Goal: Use online tool/utility: Use online tool/utility

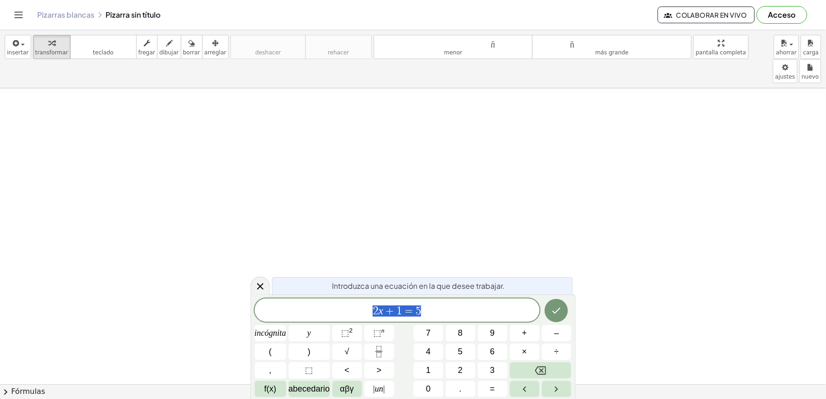
click at [299, 304] on div "Introduzca una ecuación en la que desee trabajar. ****** 2 x + 1 = 5 incógnita …" at bounding box center [413, 346] width 325 height 105
click at [256, 291] on icon at bounding box center [260, 286] width 11 height 11
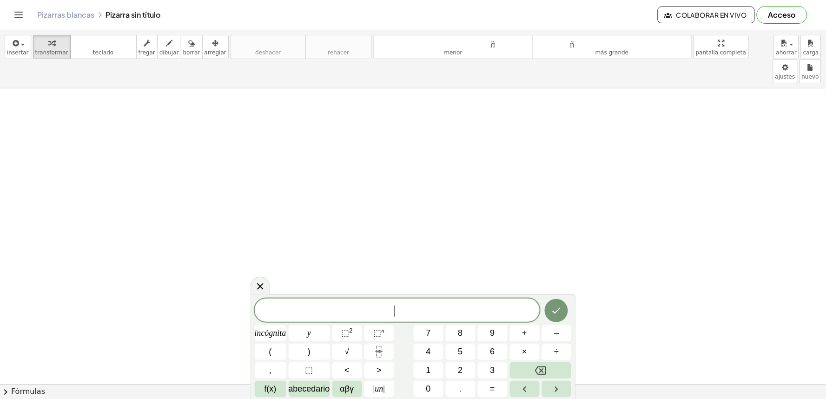
click at [310, 334] on font "y" at bounding box center [309, 332] width 4 height 9
click at [521, 341] on button "+" at bounding box center [525, 333] width 30 height 16
click at [452, 372] on button "2" at bounding box center [461, 370] width 30 height 16
click at [522, 360] on button "×" at bounding box center [525, 352] width 30 height 16
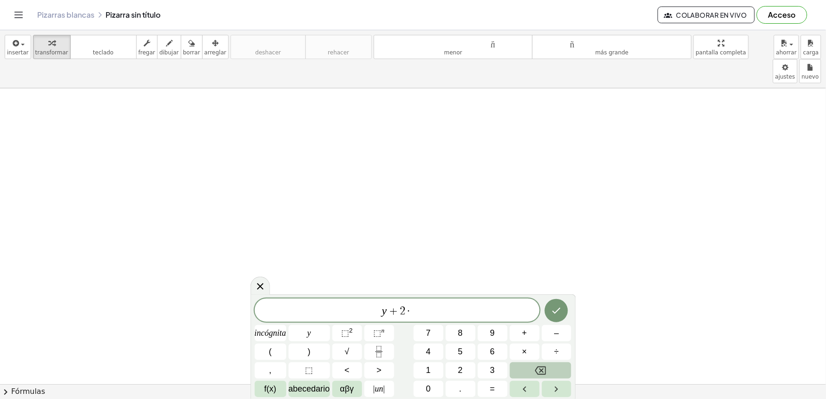
click at [550, 371] on button "Retroceso" at bounding box center [541, 370] width 62 height 16
click at [518, 351] on button "×" at bounding box center [525, 352] width 30 height 16
click at [549, 374] on button "Retroceso" at bounding box center [541, 370] width 62 height 16
click at [487, 386] on button "=" at bounding box center [493, 389] width 30 height 16
click at [557, 315] on icon "Hecho" at bounding box center [556, 310] width 11 height 11
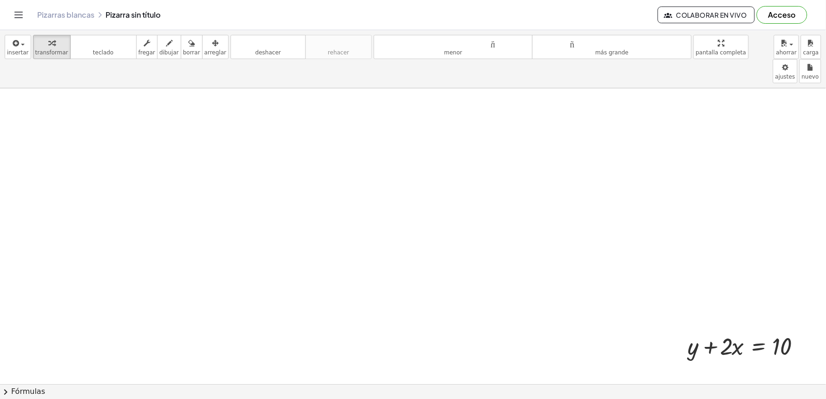
drag, startPoint x: 718, startPoint y: 355, endPoint x: 787, endPoint y: 342, distance: 69.6
drag, startPoint x: 810, startPoint y: 321, endPoint x: 826, endPoint y: 307, distance: 21.1
click at [807, 341] on div at bounding box center [807, 346] width 10 height 10
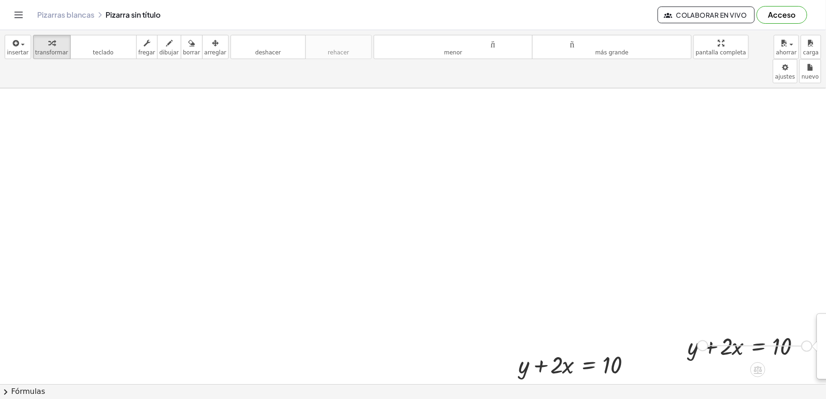
drag, startPoint x: 806, startPoint y: 323, endPoint x: 693, endPoint y: 325, distance: 113.0
click at [758, 346] on div "+ y + · 2 · x = 10 Transform line Copy line as LaTeX Copy derivation as LaTeX E…" at bounding box center [758, 346] width 0 height 0
drag, startPoint x: 640, startPoint y: 344, endPoint x: 659, endPoint y: 365, distance: 28.0
drag, startPoint x: 580, startPoint y: 354, endPoint x: 632, endPoint y: 357, distance: 52.2
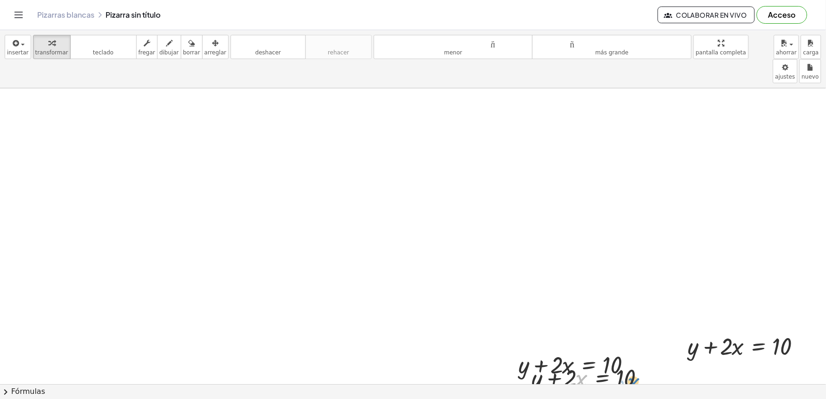
click at [632, 361] on div at bounding box center [593, 377] width 133 height 32
drag, startPoint x: 568, startPoint y: 358, endPoint x: 660, endPoint y: 356, distance: 92.6
click at [660, 356] on div at bounding box center [591, 377] width 141 height 46
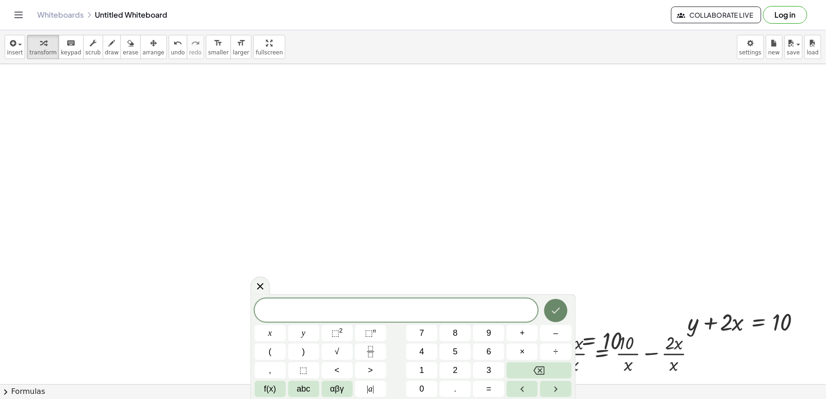
click at [558, 313] on icon "Done" at bounding box center [556, 310] width 11 height 11
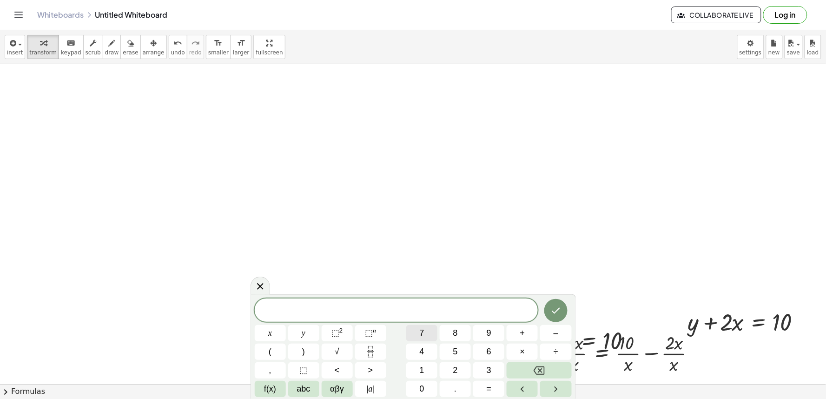
click at [429, 333] on button "7" at bounding box center [421, 333] width 31 height 16
click at [537, 367] on icon "Backspace" at bounding box center [539, 370] width 11 height 8
click at [556, 300] on button "Done" at bounding box center [555, 310] width 23 height 23
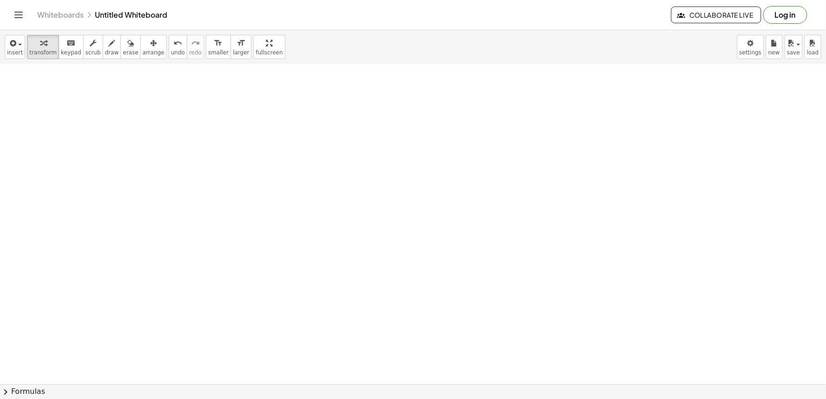
scroll to position [361, 0]
click at [448, 311] on div at bounding box center [413, 52] width 826 height 699
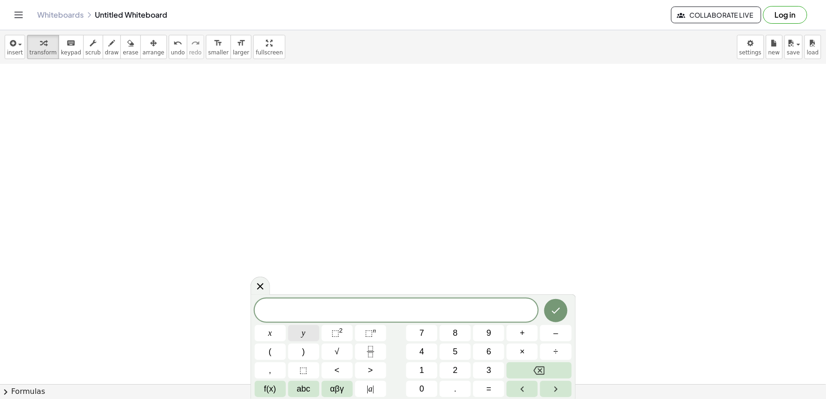
click at [310, 332] on button "y" at bounding box center [303, 333] width 31 height 16
click at [554, 328] on span "–" at bounding box center [556, 333] width 5 height 13
click at [459, 353] on button "5" at bounding box center [455, 352] width 31 height 16
click at [494, 383] on button "=" at bounding box center [488, 389] width 31 height 16
click at [550, 329] on button "–" at bounding box center [555, 333] width 31 height 16
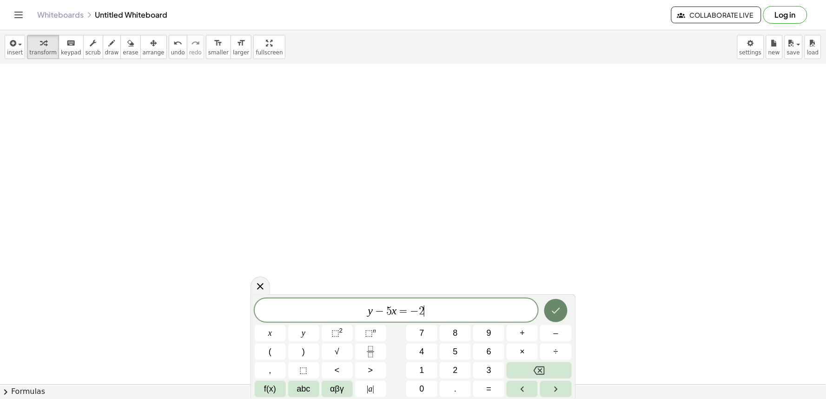
click at [555, 307] on icon "Done" at bounding box center [556, 310] width 11 height 11
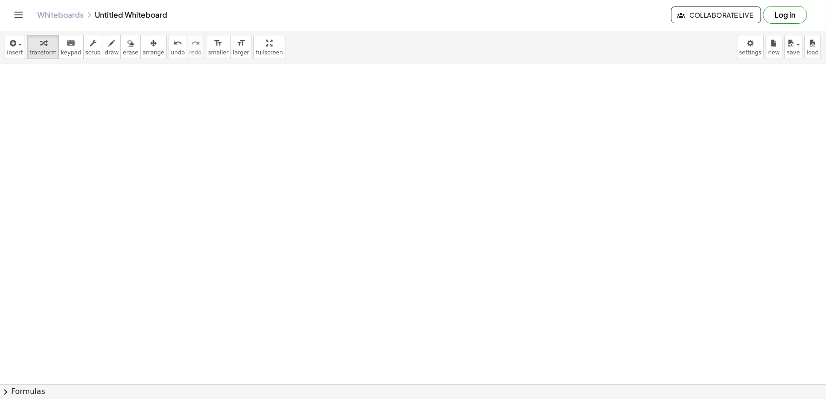
scroll to position [700, 0]
click at [547, 280] on div at bounding box center [413, 4] width 826 height 1280
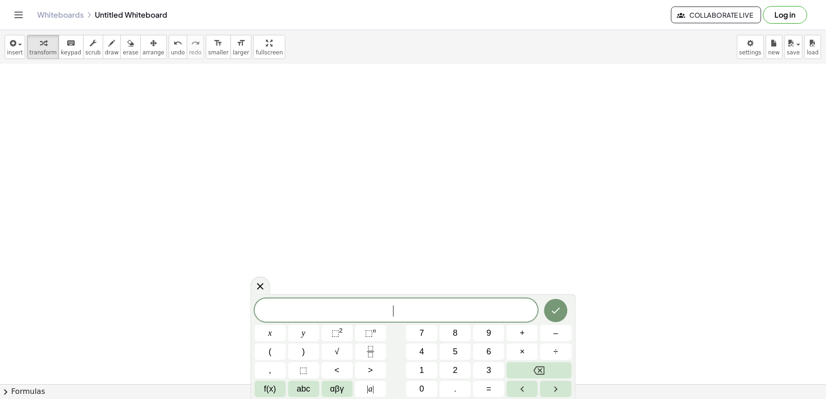
click at [547, 280] on div at bounding box center [413, 4] width 826 height 1280
click at [523, 329] on span "+" at bounding box center [522, 333] width 5 height 13
click at [487, 392] on span "=" at bounding box center [489, 389] width 5 height 13
click at [565, 312] on button "Done" at bounding box center [555, 310] width 23 height 23
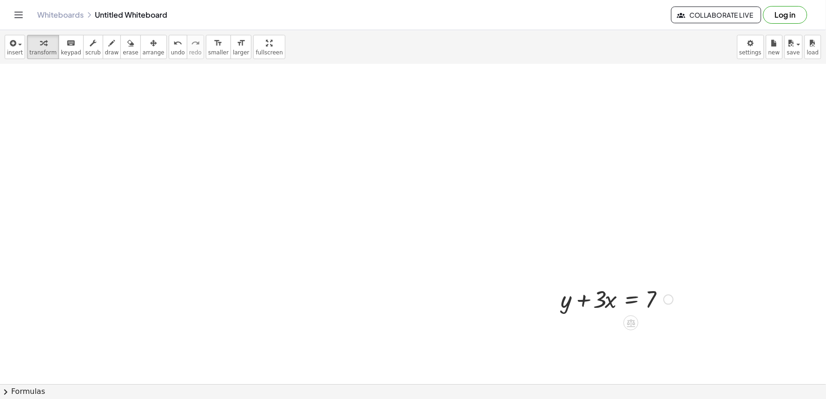
click at [618, 301] on div at bounding box center [617, 299] width 121 height 32
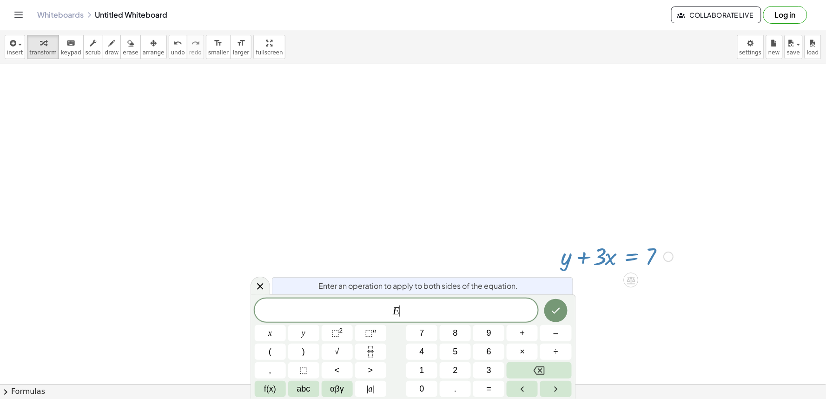
scroll to position [745, 0]
click at [526, 373] on button "Backspace" at bounding box center [539, 370] width 65 height 16
click at [561, 311] on icon "Done" at bounding box center [556, 310] width 11 height 11
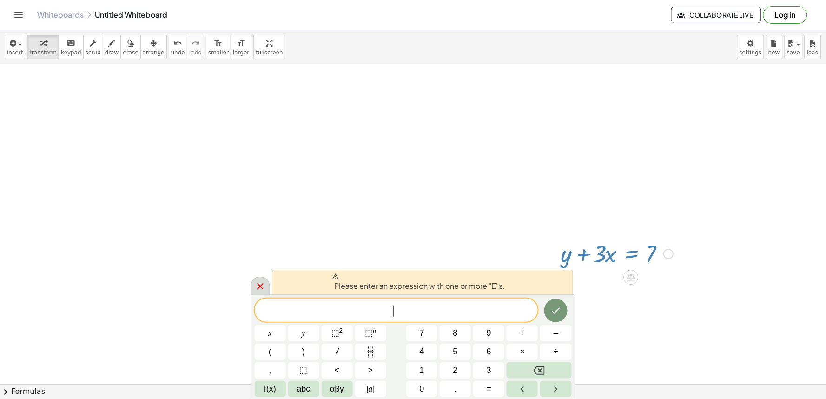
click at [253, 283] on div at bounding box center [261, 286] width 20 height 18
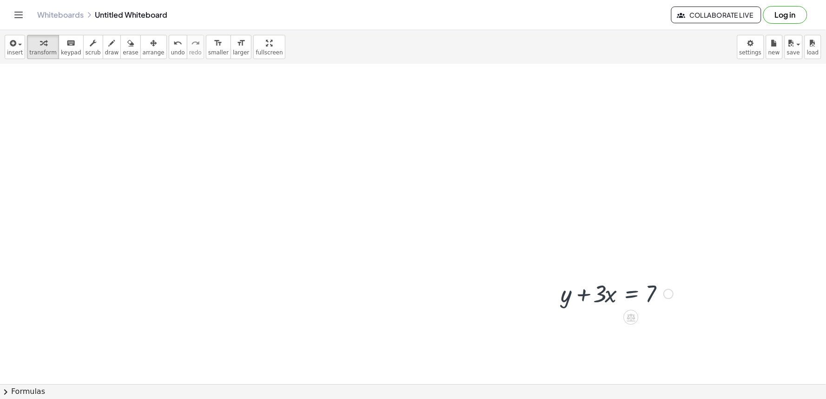
scroll to position [700, 0]
drag, startPoint x: 605, startPoint y: 296, endPoint x: 670, endPoint y: 296, distance: 64.6
click at [670, 296] on div at bounding box center [617, 299] width 121 height 32
drag, startPoint x: 469, startPoint y: 263, endPoint x: 458, endPoint y: 269, distance: 12.7
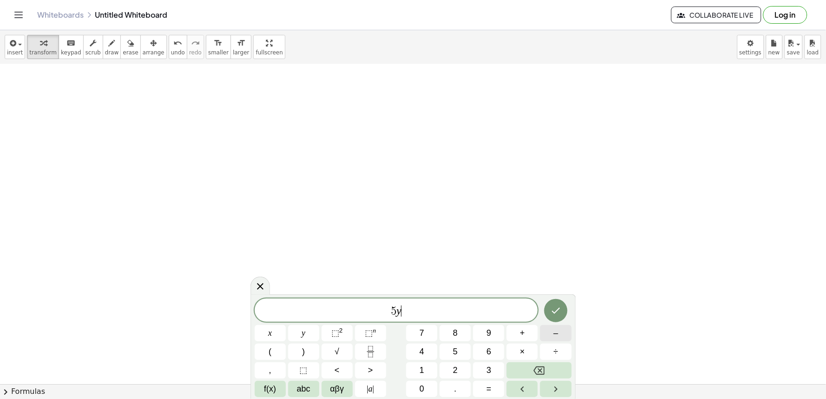
click at [548, 332] on button "–" at bounding box center [555, 333] width 31 height 16
click at [501, 385] on button "=" at bounding box center [488, 389] width 31 height 16
click at [560, 305] on icon "Done" at bounding box center [556, 310] width 11 height 11
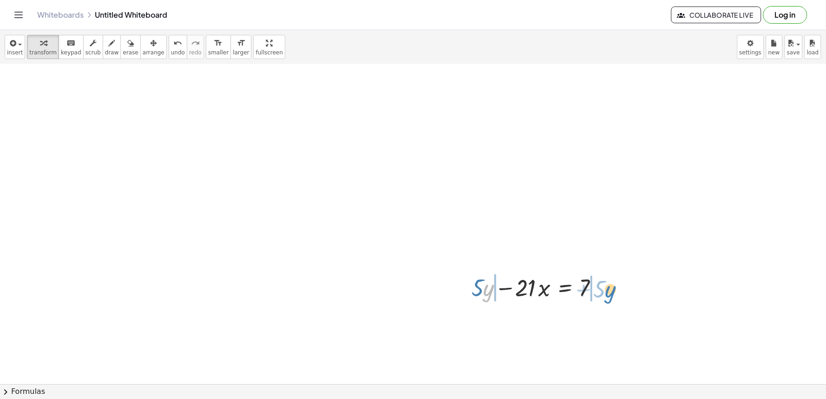
drag, startPoint x: 484, startPoint y: 286, endPoint x: 606, endPoint y: 287, distance: 122.3
click at [606, 287] on div at bounding box center [539, 287] width 145 height 32
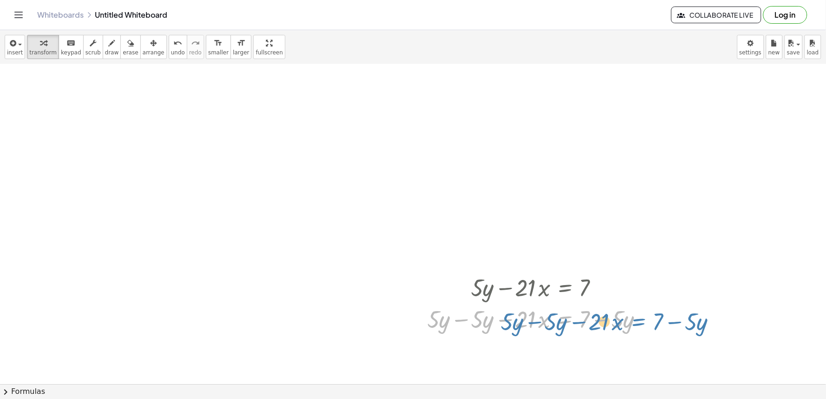
drag, startPoint x: 574, startPoint y: 315, endPoint x: 648, endPoint y: 318, distance: 74.0
click at [648, 318] on div at bounding box center [539, 319] width 233 height 32
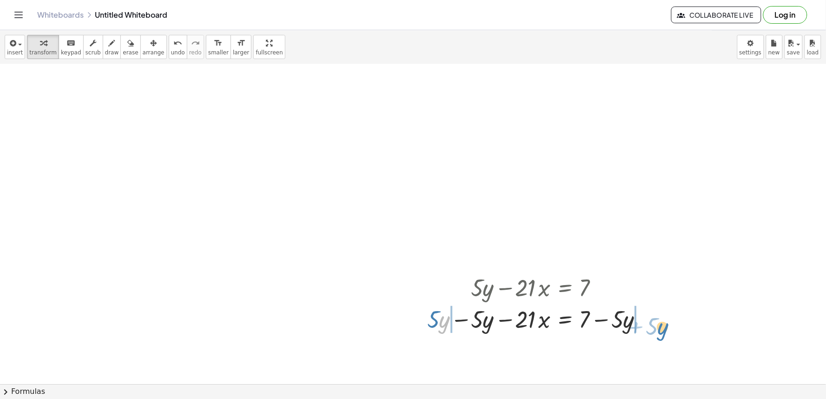
drag, startPoint x: 439, startPoint y: 315, endPoint x: 663, endPoint y: 320, distance: 223.7
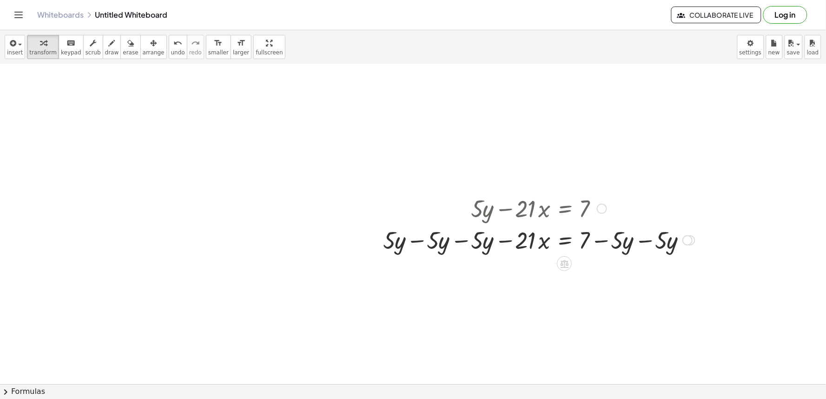
scroll to position [1154, 0]
click at [587, 215] on div at bounding box center [538, 205] width 321 height 32
click at [538, 237] on div at bounding box center [538, 236] width 321 height 32
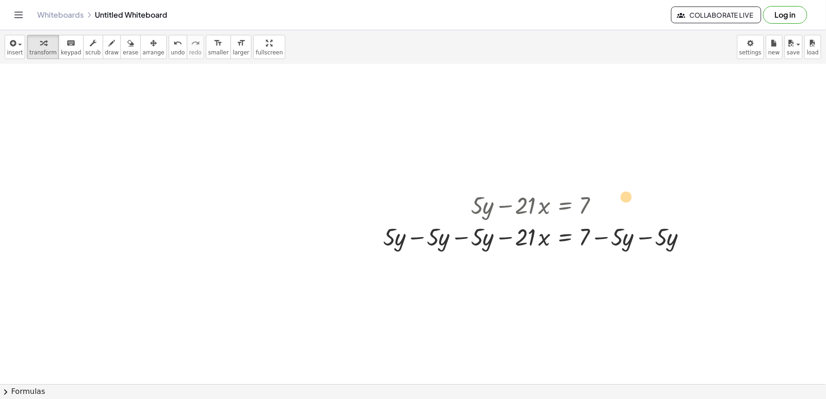
drag, startPoint x: 538, startPoint y: 237, endPoint x: 638, endPoint y: 194, distance: 109.2
click at [564, 206] on div "+ · 5 · y − · 21 · x = 7 + · 5 · y − · 5 · y − · 21 · x = + 7 − · 5 · y · 21 − …" at bounding box center [564, 206] width 0 height 0
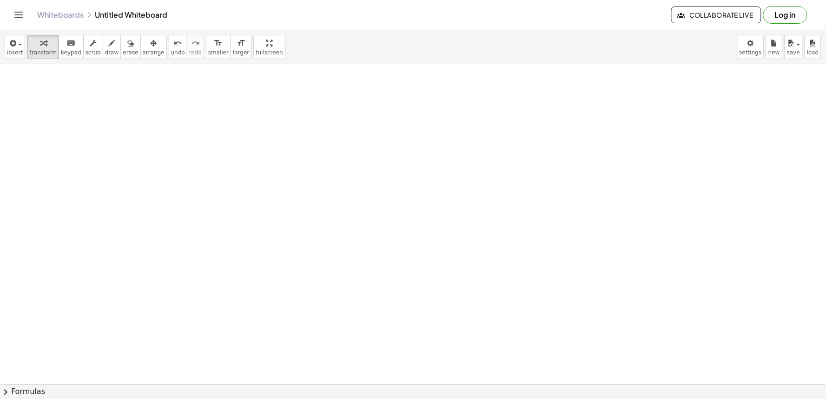
scroll to position [1463, 0]
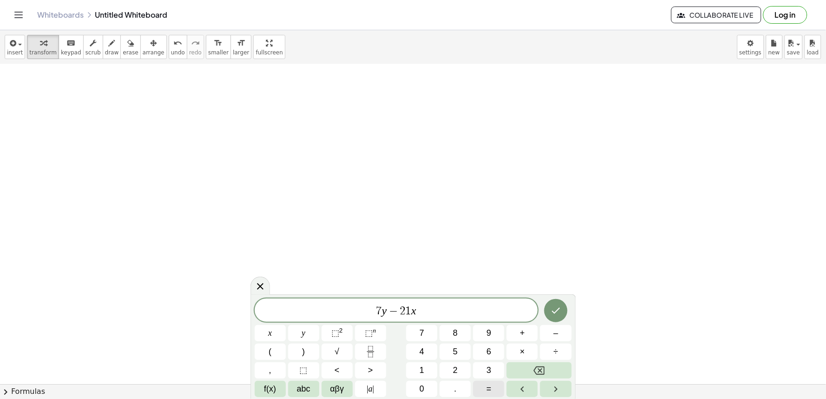
click at [496, 393] on button "=" at bounding box center [488, 389] width 31 height 16
click at [558, 312] on icon "Done" at bounding box center [556, 310] width 11 height 11
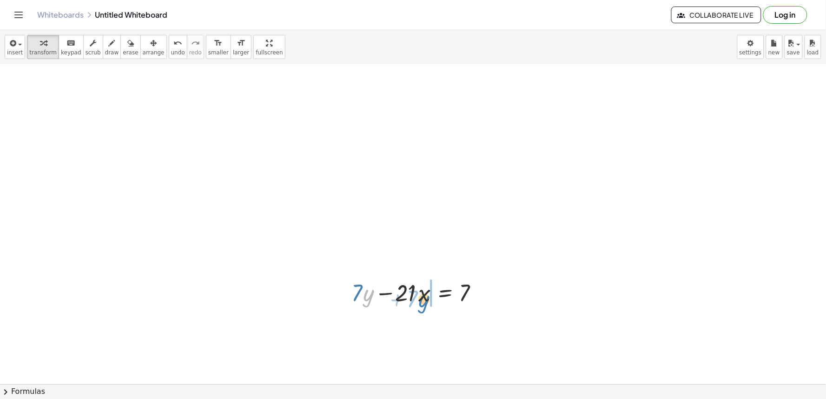
drag, startPoint x: 366, startPoint y: 302, endPoint x: 425, endPoint y: 307, distance: 58.8
click at [425, 307] on div at bounding box center [419, 293] width 145 height 32
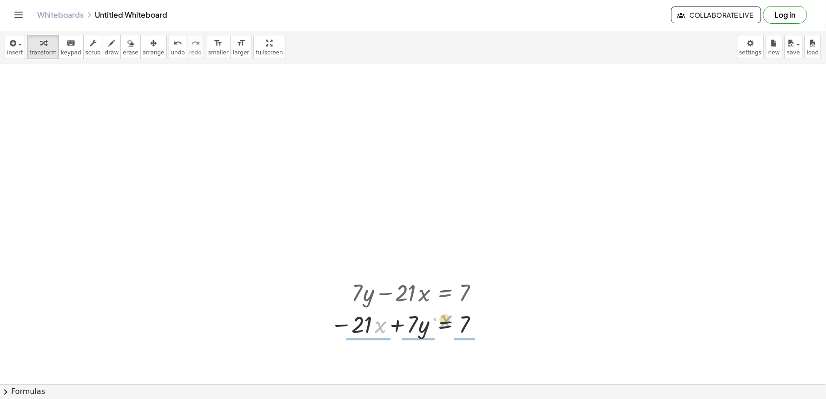
drag, startPoint x: 375, startPoint y: 326, endPoint x: 444, endPoint y: 319, distance: 69.2
click at [444, 319] on div at bounding box center [409, 324] width 166 height 32
drag, startPoint x: 434, startPoint y: 323, endPoint x: 415, endPoint y: 414, distance: 93.6
click at [415, 398] on html "Graspable Math Activities Get Started Activity Bank Assigned Work Classes White…" at bounding box center [413, 199] width 826 height 399
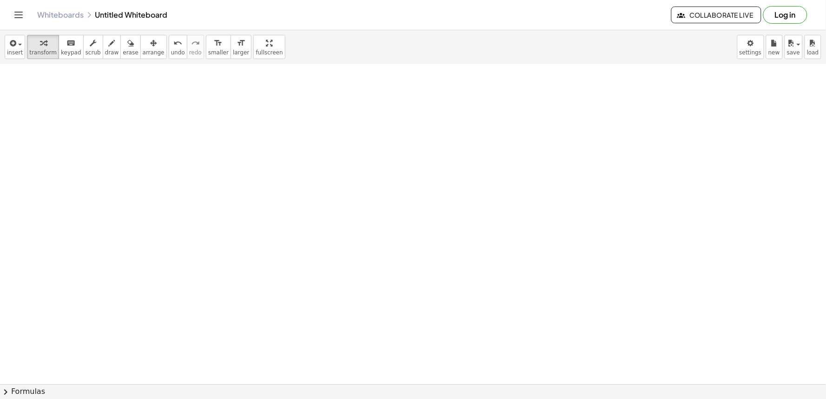
scroll to position [1815, 0]
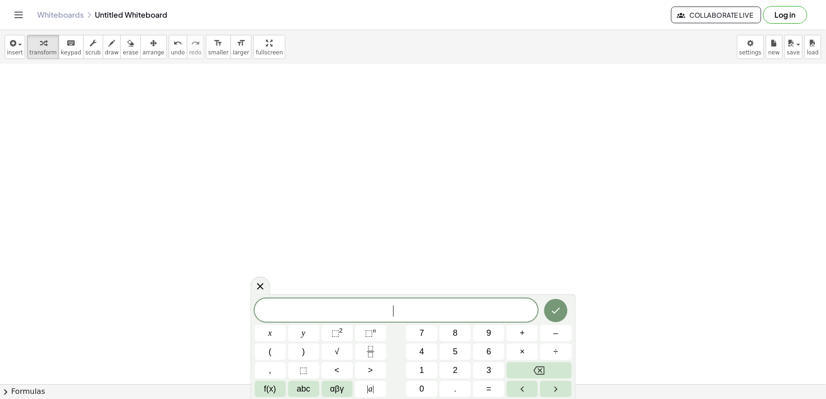
click at [421, 322] on div "​ x y ⬚ 2 ⬚ n 7 8 9 + – ( ) √ 4 5 6 × ÷ , ⬚ < > 1 2 3 f(x) abc αβγ | a | 0 . =" at bounding box center [413, 348] width 317 height 99
click at [488, 383] on span "=" at bounding box center [489, 389] width 5 height 13
click at [557, 301] on button "Done" at bounding box center [555, 310] width 23 height 23
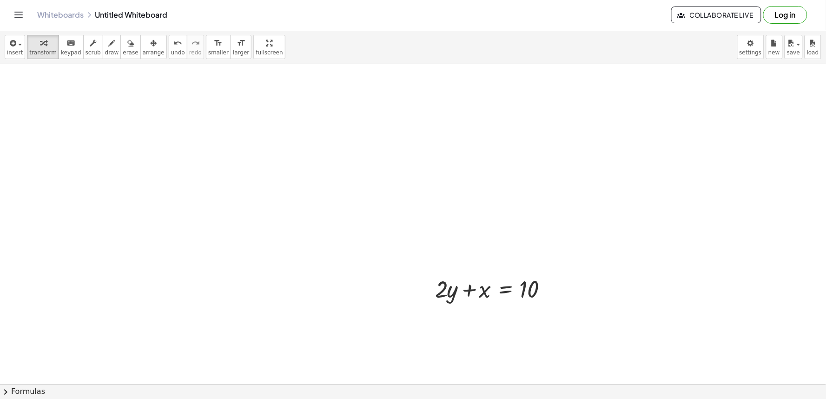
scroll to position [1928, 0]
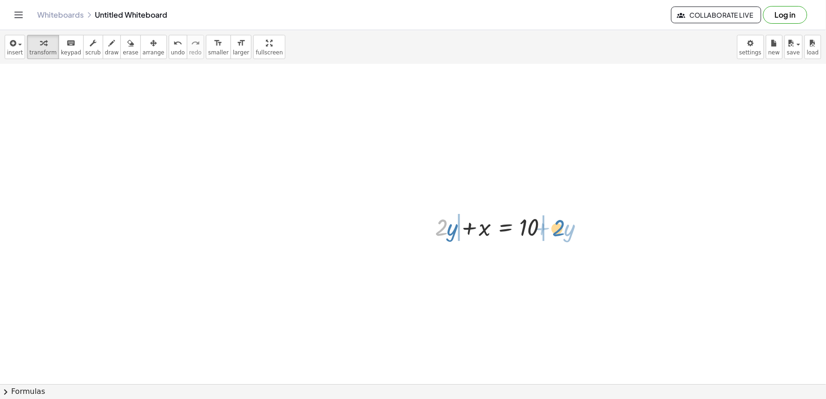
drag, startPoint x: 438, startPoint y: 226, endPoint x: 556, endPoint y: 227, distance: 118.1
click at [556, 227] on div at bounding box center [497, 227] width 133 height 32
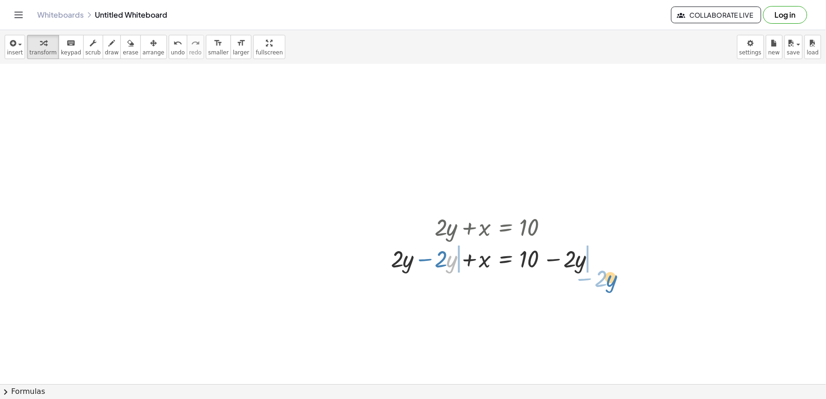
drag, startPoint x: 447, startPoint y: 258, endPoint x: 609, endPoint y: 278, distance: 163.0
drag, startPoint x: 513, startPoint y: 229, endPoint x: 506, endPoint y: 275, distance: 47.0
click at [505, 227] on div "+ · 2 · y + x = 10 + · 2 · y − · 2 · y + x = + 10 − · 2 · y + x = 10 + · 2 · y …" at bounding box center [505, 227] width 0 height 0
click at [361, 259] on div at bounding box center [497, 258] width 310 height 32
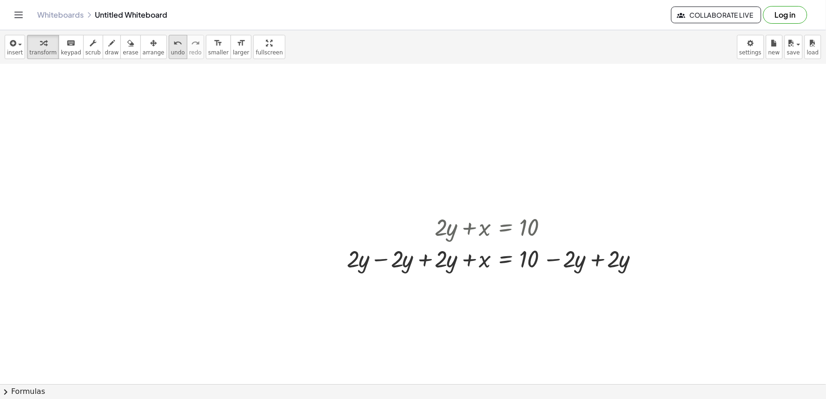
click at [171, 50] on span "undo" at bounding box center [178, 52] width 14 height 7
click at [394, 261] on div at bounding box center [496, 258] width 221 height 32
click at [406, 257] on div at bounding box center [496, 258] width 221 height 32
drag, startPoint x: 406, startPoint y: 257, endPoint x: 524, endPoint y: 307, distance: 128.3
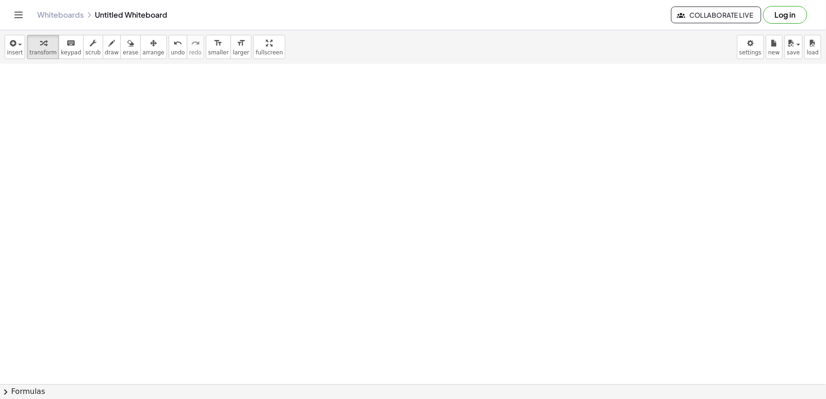
scroll to position [2249, 0]
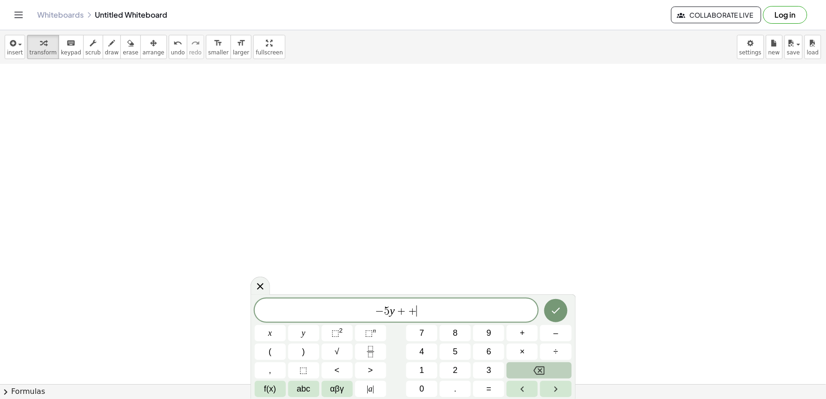
click at [517, 374] on button "Backspace" at bounding box center [539, 370] width 65 height 16
click at [487, 389] on span "=" at bounding box center [489, 389] width 5 height 13
click at [527, 370] on button "Backspace" at bounding box center [539, 370] width 65 height 16
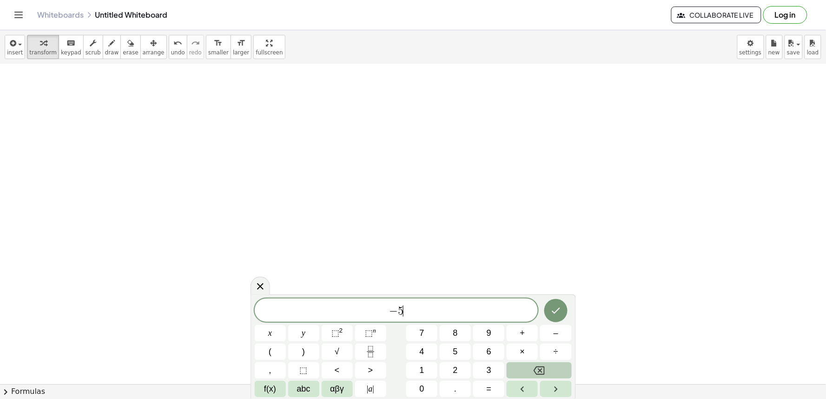
click at [527, 370] on button "Backspace" at bounding box center [539, 370] width 65 height 16
click at [490, 392] on span "=" at bounding box center [489, 389] width 5 height 13
click at [556, 309] on icon "Done" at bounding box center [556, 310] width 11 height 11
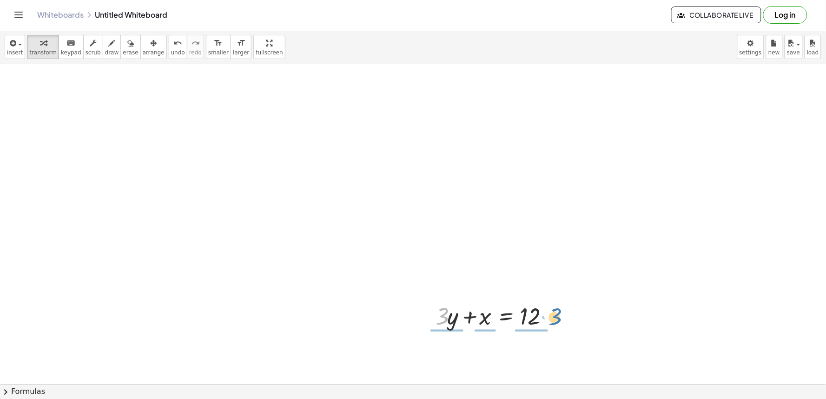
drag, startPoint x: 447, startPoint y: 312, endPoint x: 562, endPoint y: 312, distance: 114.8
click at [562, 312] on div at bounding box center [497, 315] width 133 height 32
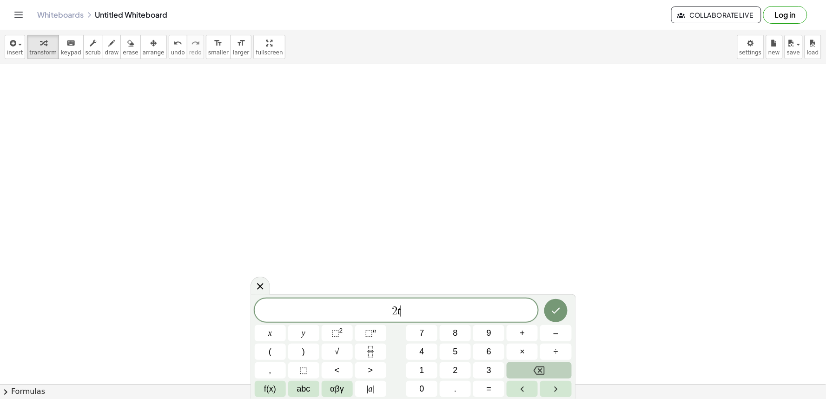
click at [530, 368] on button "Backspace" at bounding box center [539, 370] width 65 height 16
click at [550, 310] on button "Done" at bounding box center [555, 310] width 23 height 23
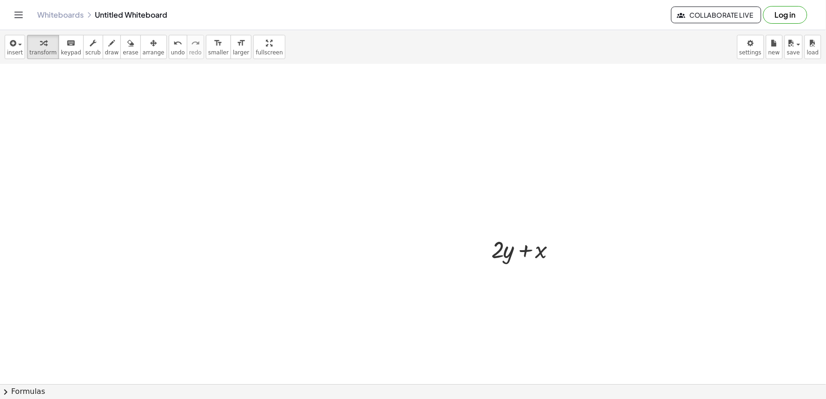
scroll to position [2682, 0]
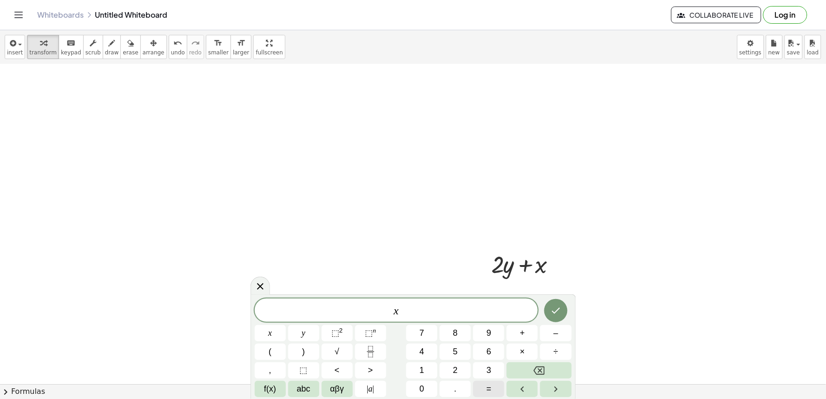
click at [478, 391] on button "=" at bounding box center [488, 389] width 31 height 16
click at [551, 315] on icon "Done" at bounding box center [556, 310] width 11 height 11
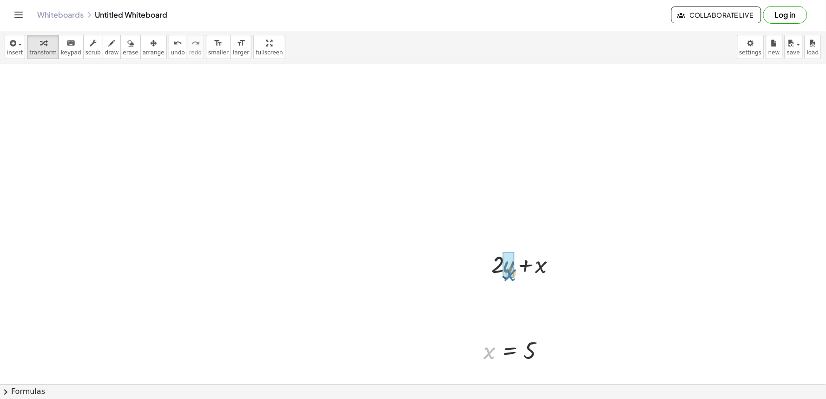
drag, startPoint x: 486, startPoint y: 359, endPoint x: 509, endPoint y: 277, distance: 85.8
drag, startPoint x: 514, startPoint y: 299, endPoint x: 533, endPoint y: 360, distance: 64.1
drag, startPoint x: 536, startPoint y: 263, endPoint x: 508, endPoint y: 313, distance: 57.7
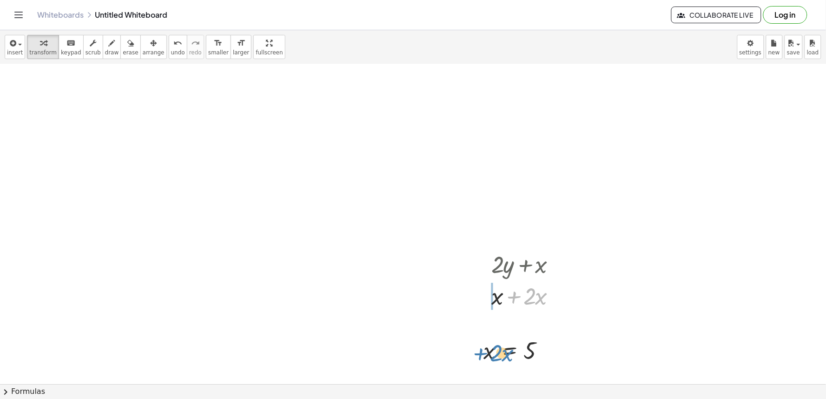
drag, startPoint x: 513, startPoint y: 291, endPoint x: 475, endPoint y: 345, distance: 66.8
drag, startPoint x: 519, startPoint y: 330, endPoint x: 504, endPoint y: 346, distance: 22.0
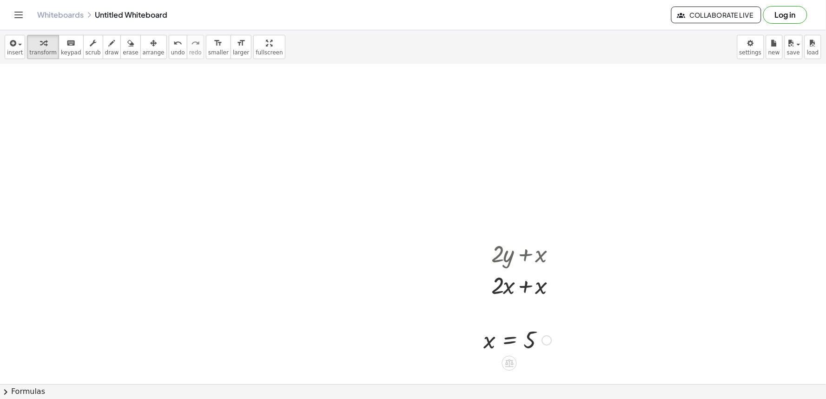
scroll to position [2734, 0]
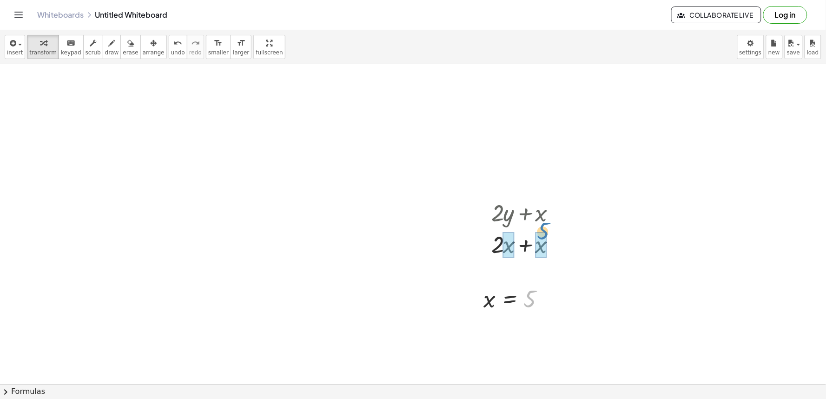
drag, startPoint x: 537, startPoint y: 299, endPoint x: 551, endPoint y: 231, distance: 68.8
drag, startPoint x: 500, startPoint y: 247, endPoint x: 547, endPoint y: 191, distance: 73.6
drag, startPoint x: 527, startPoint y: 240, endPoint x: 529, endPoint y: 289, distance: 49.3
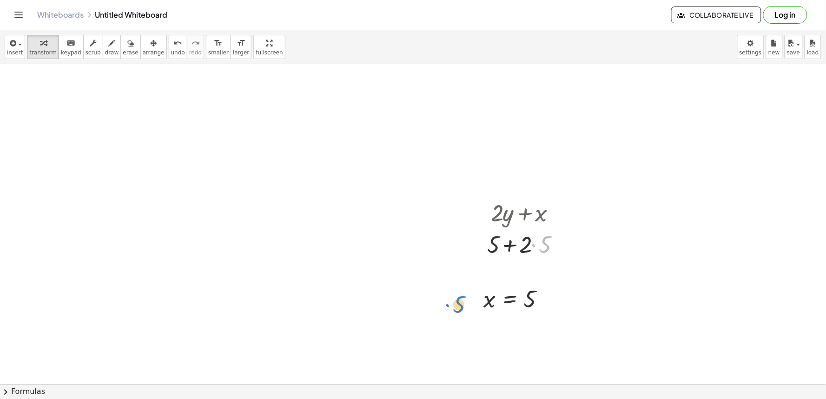
drag, startPoint x: 540, startPoint y: 249, endPoint x: 456, endPoint y: 310, distance: 104.0
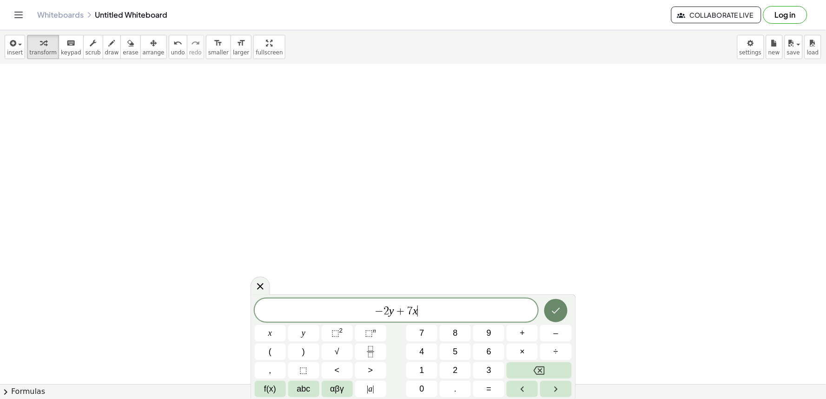
click at [562, 306] on button "Done" at bounding box center [555, 310] width 23 height 23
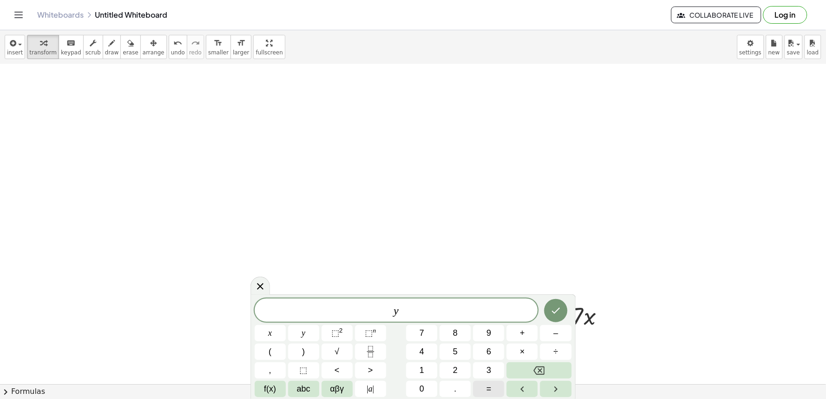
click at [481, 391] on button "=" at bounding box center [488, 389] width 31 height 16
click at [551, 303] on button "Done" at bounding box center [555, 310] width 23 height 23
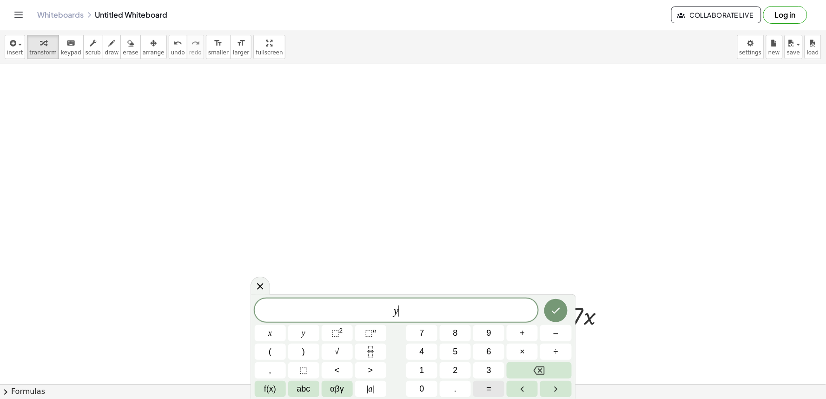
click at [491, 396] on button "=" at bounding box center [488, 389] width 31 height 16
click at [560, 313] on icon "Done" at bounding box center [556, 310] width 11 height 11
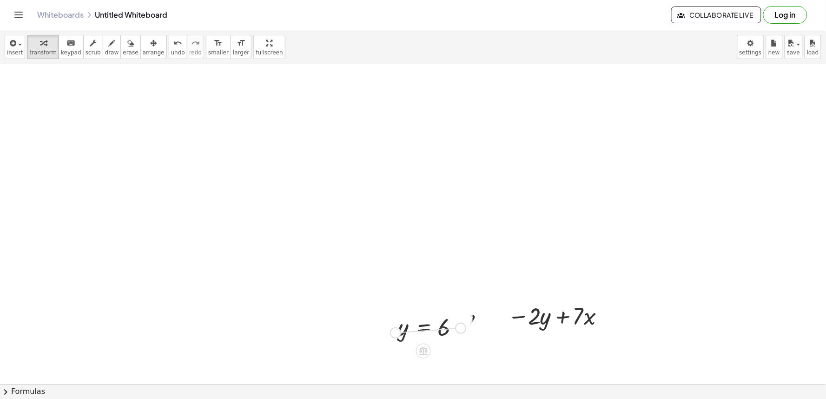
drag, startPoint x: 463, startPoint y: 326, endPoint x: 389, endPoint y: 331, distance: 74.1
click at [389, 331] on div "y = 6" at bounding box center [428, 327] width 89 height 35
drag, startPoint x: 442, startPoint y: 314, endPoint x: 312, endPoint y: 305, distance: 130.6
drag, startPoint x: 466, startPoint y: 281, endPoint x: 522, endPoint y: 318, distance: 66.2
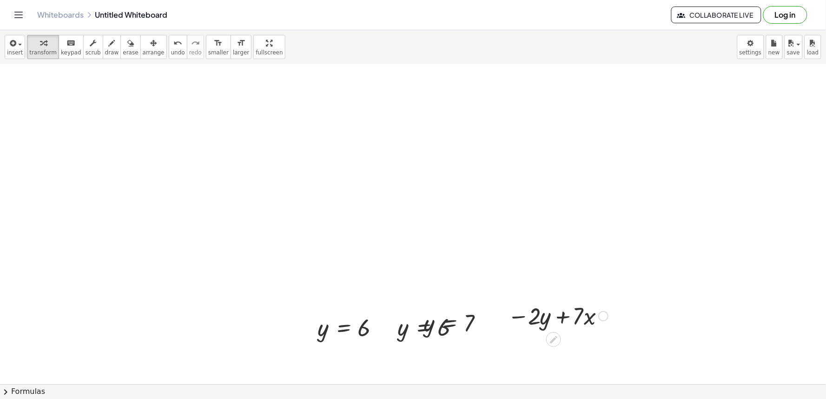
drag, startPoint x: 522, startPoint y: 318, endPoint x: 582, endPoint y: 318, distance: 60.4
click at [582, 318] on div at bounding box center [558, 315] width 110 height 32
drag, startPoint x: 475, startPoint y: 314, endPoint x: 405, endPoint y: 312, distance: 69.8
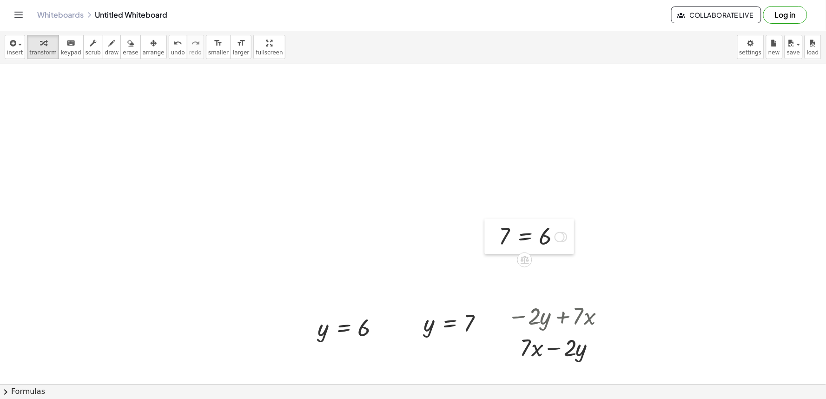
drag, startPoint x: 384, startPoint y: 319, endPoint x: 485, endPoint y: 228, distance: 136.3
click at [485, 228] on div at bounding box center [492, 236] width 14 height 35
drag, startPoint x: 424, startPoint y: 315, endPoint x: 442, endPoint y: 318, distance: 17.9
click at [487, 309] on div at bounding box center [458, 323] width 78 height 31
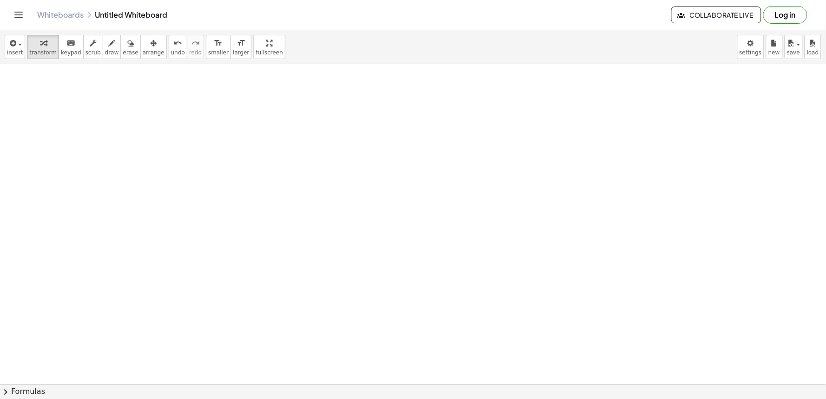
scroll to position [3467, 0]
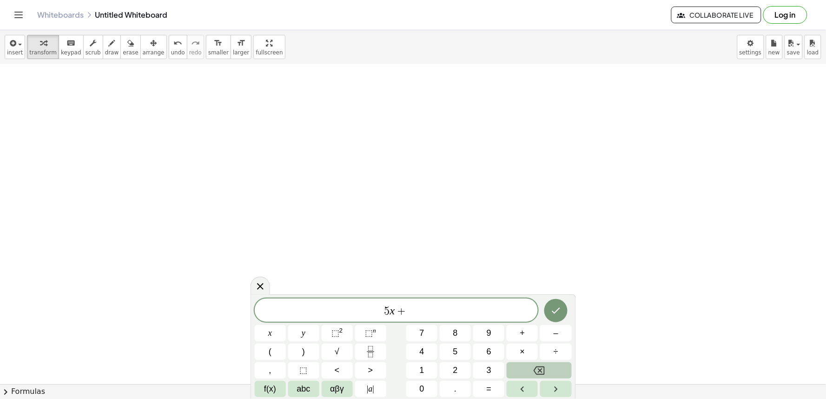
click at [514, 370] on button "Backspace" at bounding box center [539, 370] width 65 height 16
click at [551, 314] on icon "Done" at bounding box center [556, 310] width 11 height 11
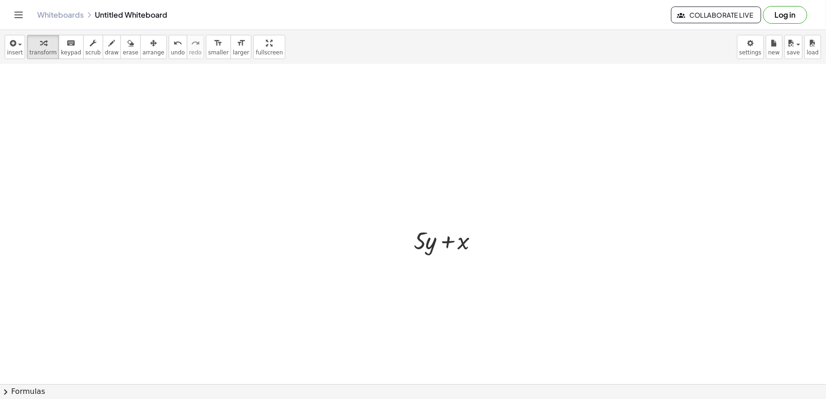
scroll to position [3622, 0]
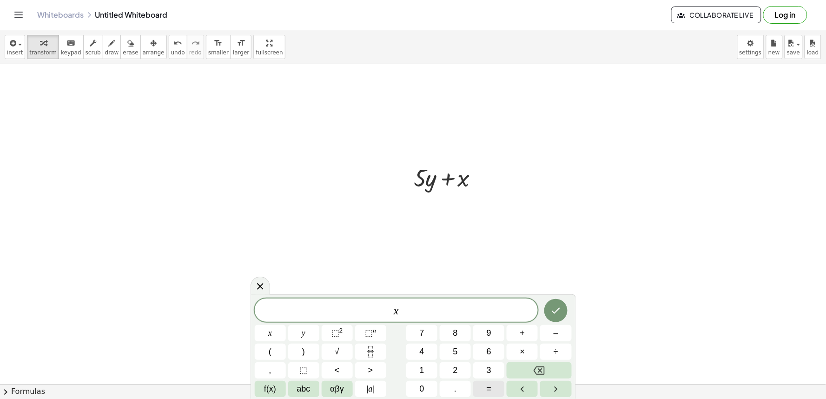
click at [479, 388] on button "=" at bounding box center [488, 389] width 31 height 16
click at [551, 312] on icon "Done" at bounding box center [556, 310] width 11 height 11
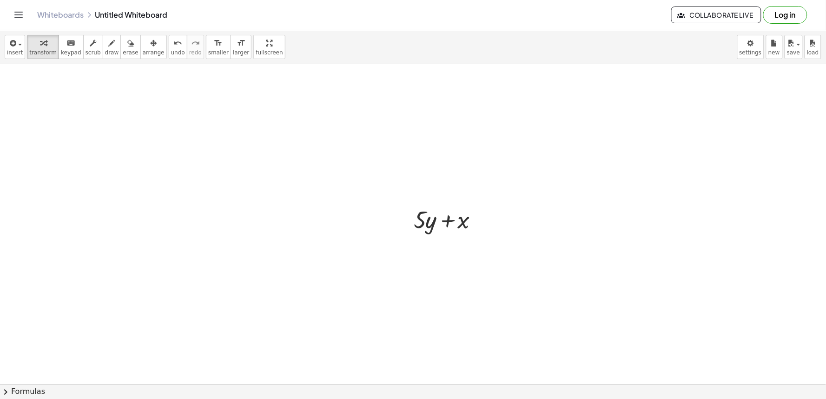
scroll to position [3519, 0]
drag, startPoint x: 427, startPoint y: 273, endPoint x: 474, endPoint y: 278, distance: 47.7
click at [474, 278] on div at bounding box center [449, 281] width 81 height 32
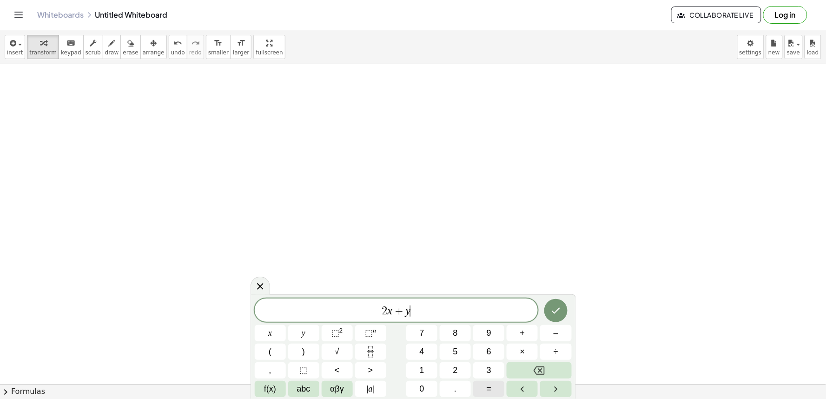
click at [504, 391] on button "=" at bounding box center [488, 389] width 31 height 16
click at [562, 315] on button "Done" at bounding box center [555, 310] width 23 height 23
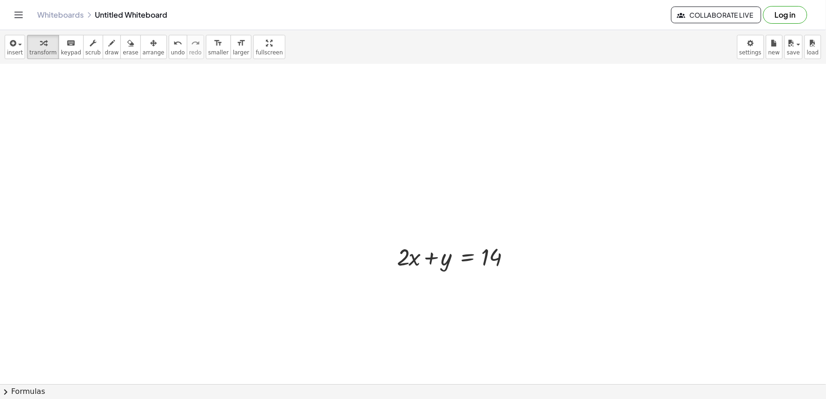
scroll to position [4169, 0]
drag, startPoint x: 393, startPoint y: 248, endPoint x: 419, endPoint y: 244, distance: 25.9
click at [419, 244] on div at bounding box center [416, 242] width 14 height 36
drag, startPoint x: 425, startPoint y: 243, endPoint x: 395, endPoint y: 249, distance: 29.9
drag, startPoint x: 439, startPoint y: 251, endPoint x: 471, endPoint y: 257, distance: 33.1
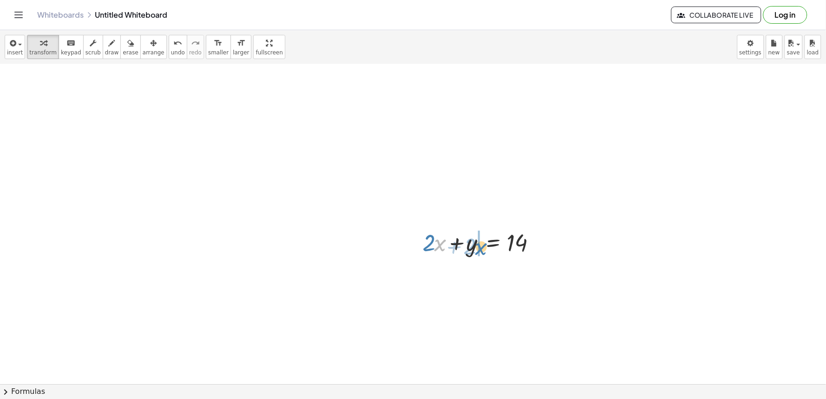
click at [471, 257] on div at bounding box center [484, 242] width 133 height 32
click at [430, 270] on div at bounding box center [484, 274] width 133 height 32
drag, startPoint x: 427, startPoint y: 271, endPoint x: 493, endPoint y: 272, distance: 66.0
click at [492, 272] on div at bounding box center [484, 274] width 133 height 32
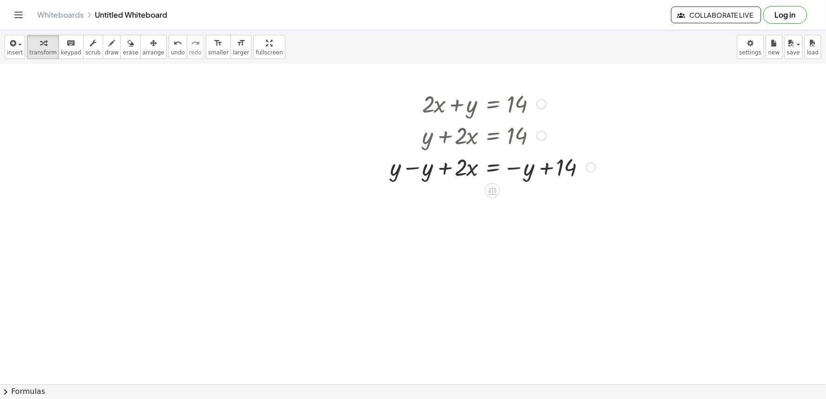
scroll to position [4325, 0]
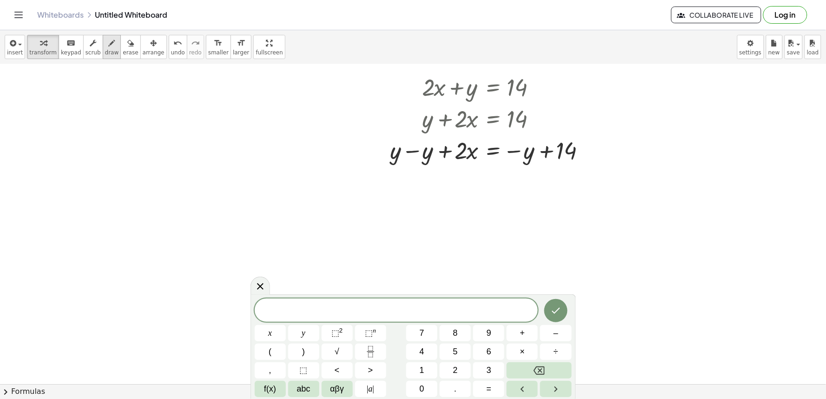
click at [105, 37] on div "button" at bounding box center [112, 42] width 14 height 11
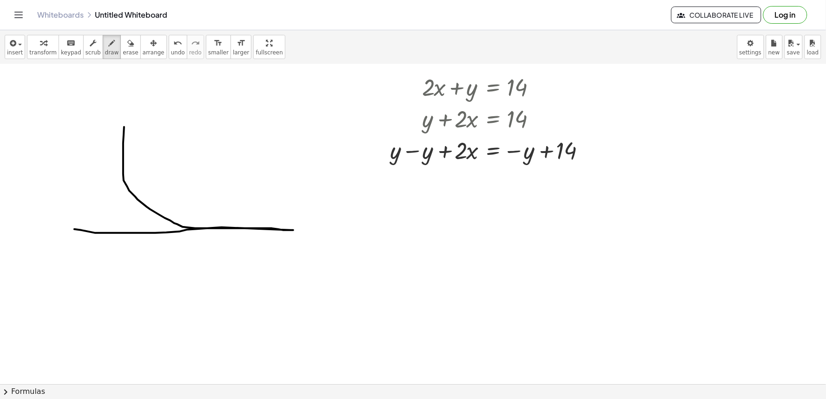
drag, startPoint x: 123, startPoint y: 149, endPoint x: 65, endPoint y: 228, distance: 97.7
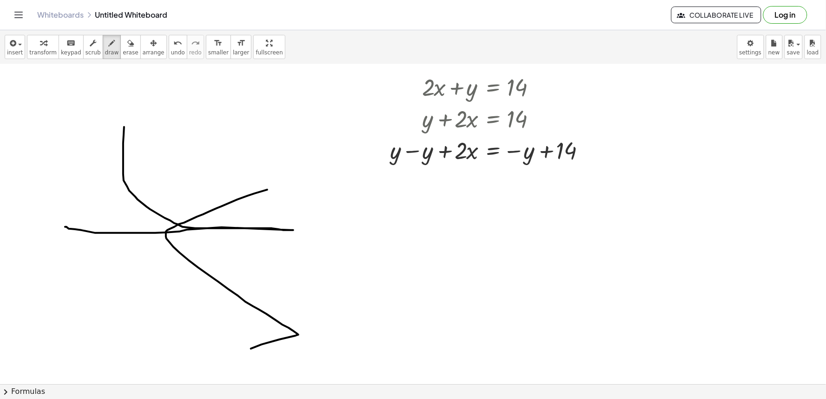
drag, startPoint x: 221, startPoint y: 207, endPoint x: 177, endPoint y: 379, distance: 177.7
click at [178, 378] on div "+ y + · 2 · x = 10 Transform line Copy line as LaTeX Copy derivation as LaTeX E…" at bounding box center [413, 224] width 826 height 320
drag, startPoint x: 375, startPoint y: 354, endPoint x: 473, endPoint y: 178, distance: 202.3
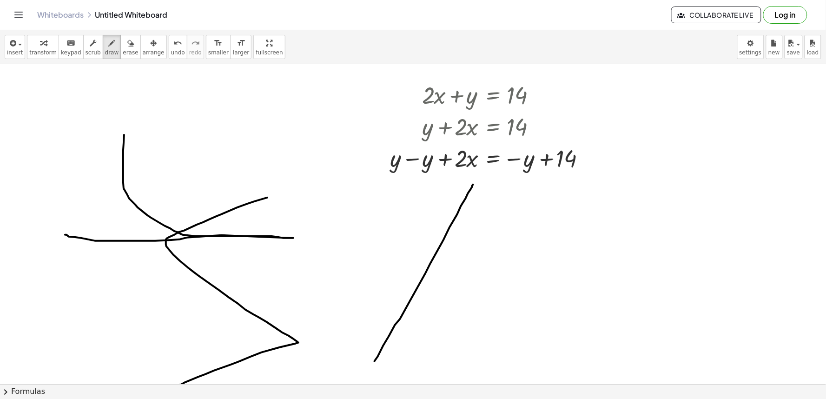
drag, startPoint x: 247, startPoint y: 30, endPoint x: 367, endPoint y: 208, distance: 215.0
click at [367, 208] on div "insert select one: Math Expression Function Text Youtube Video Graphing Geometr…" at bounding box center [413, 214] width 826 height 369
drag, startPoint x: 367, startPoint y: 208, endPoint x: 467, endPoint y: 288, distance: 127.7
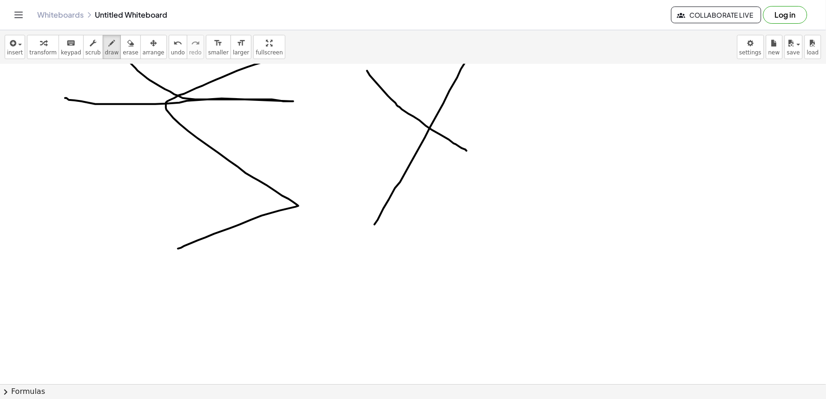
scroll to position [4438, 0]
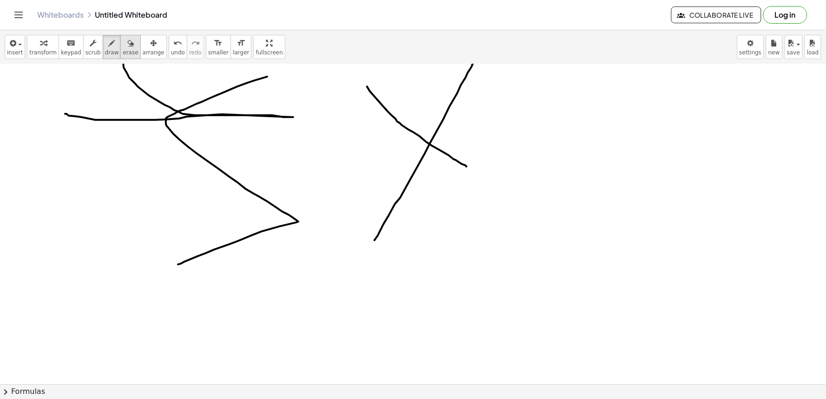
click at [123, 52] on span "erase" at bounding box center [130, 52] width 15 height 7
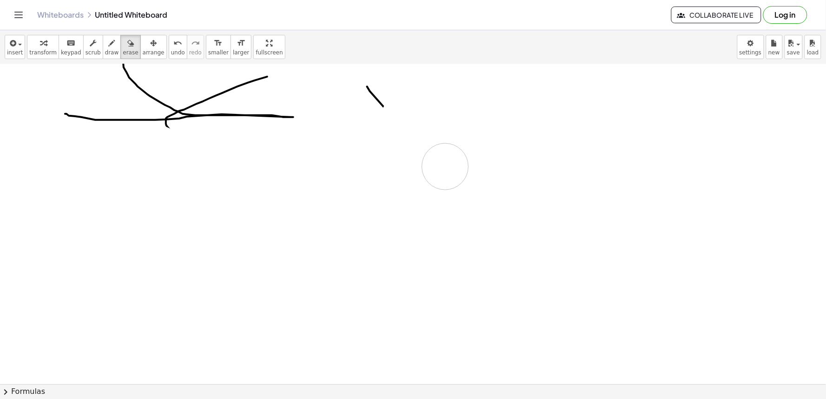
drag, startPoint x: 157, startPoint y: 149, endPoint x: 439, endPoint y: 159, distance: 282.9
drag, startPoint x: 431, startPoint y: 138, endPoint x: 229, endPoint y: 164, distance: 203.9
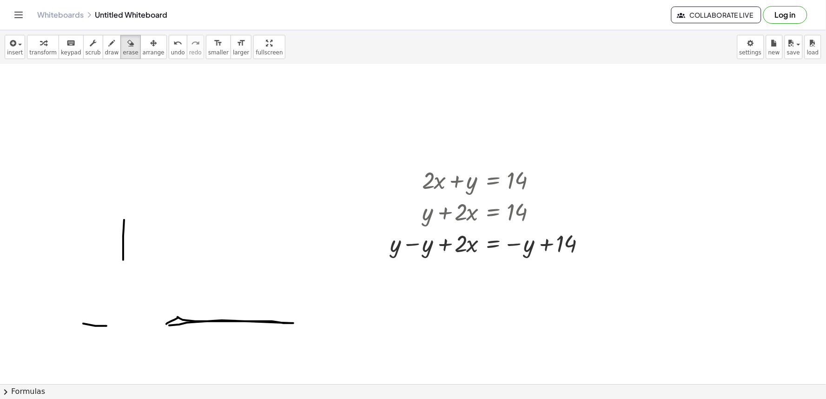
scroll to position [4231, 0]
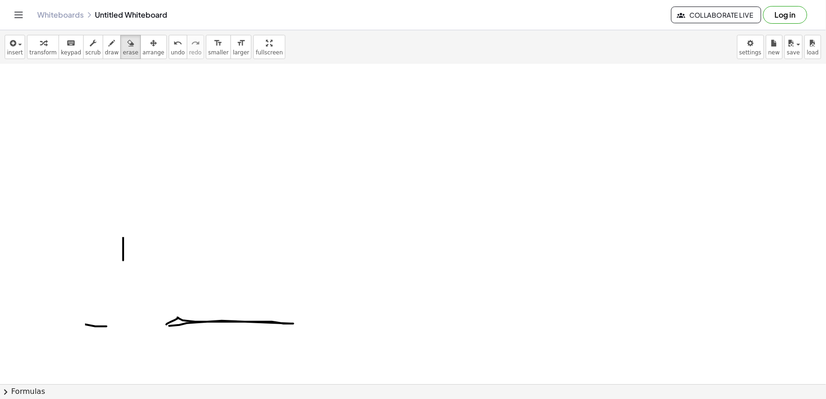
drag, startPoint x: 229, startPoint y: 164, endPoint x: 326, endPoint y: 166, distance: 97.2
drag, startPoint x: 326, startPoint y: 166, endPoint x: 451, endPoint y: 234, distance: 142.8
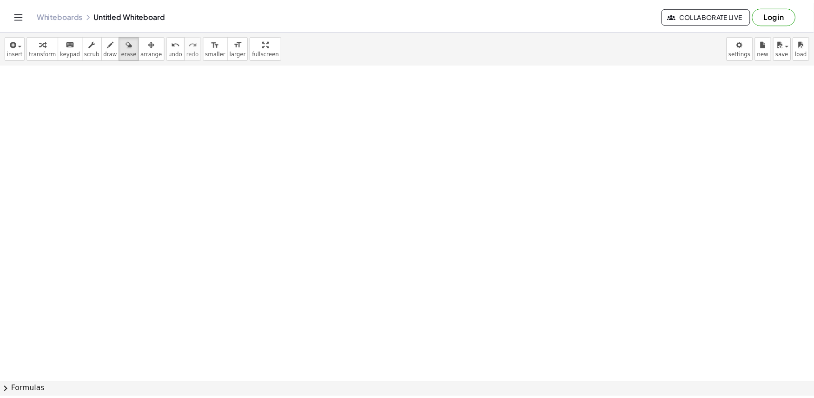
scroll to position [4696, 0]
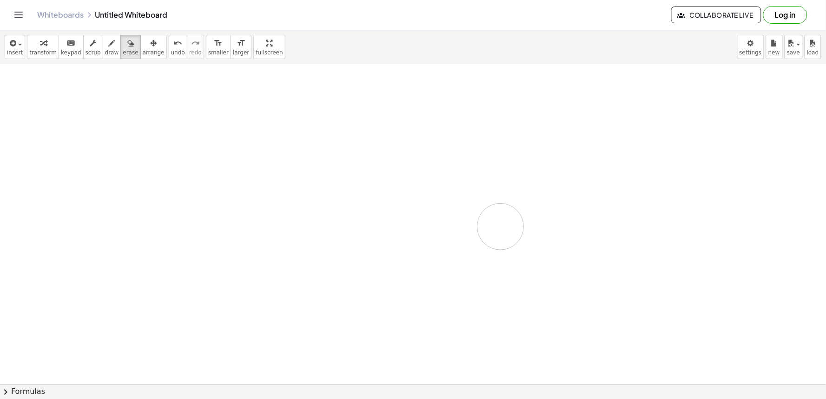
click at [127, 47] on icon "button" at bounding box center [130, 43] width 7 height 11
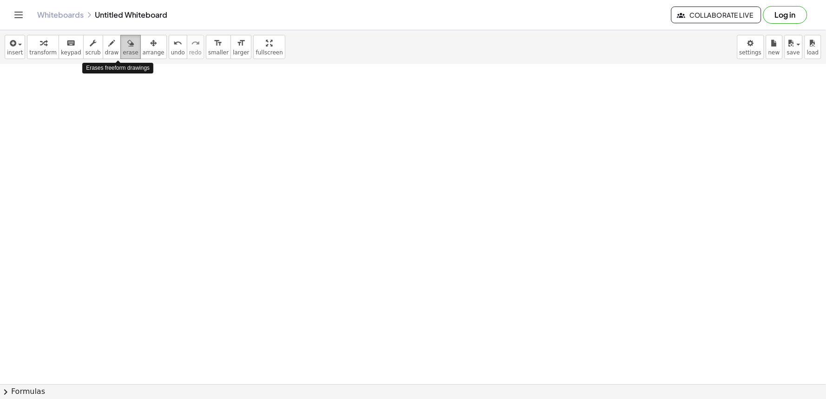
drag, startPoint x: 119, startPoint y: 47, endPoint x: 125, endPoint y: 46, distance: 5.6
click at [125, 46] on button "erase" at bounding box center [130, 47] width 20 height 24
click at [127, 46] on icon "button" at bounding box center [130, 43] width 7 height 11
drag, startPoint x: 255, startPoint y: 161, endPoint x: 258, endPoint y: 166, distance: 5.8
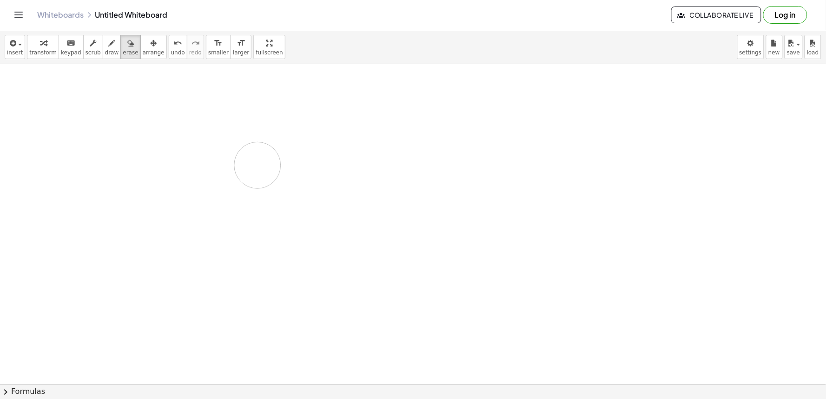
drag, startPoint x: 258, startPoint y: 166, endPoint x: 365, endPoint y: 206, distance: 114.6
drag, startPoint x: 382, startPoint y: 232, endPoint x: 420, endPoint y: 293, distance: 71.9
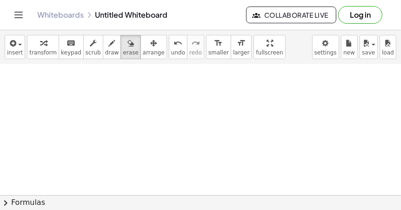
drag, startPoint x: 187, startPoint y: 100, endPoint x: 117, endPoint y: 70, distance: 76.9
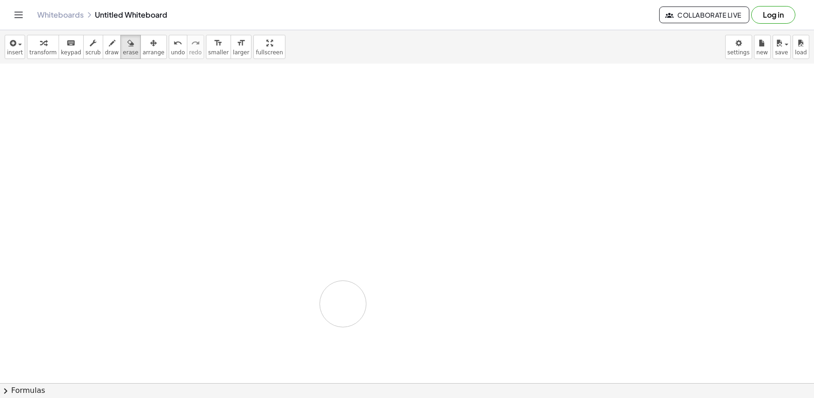
drag, startPoint x: 343, startPoint y: 306, endPoint x: 407, endPoint y: 278, distance: 69.5
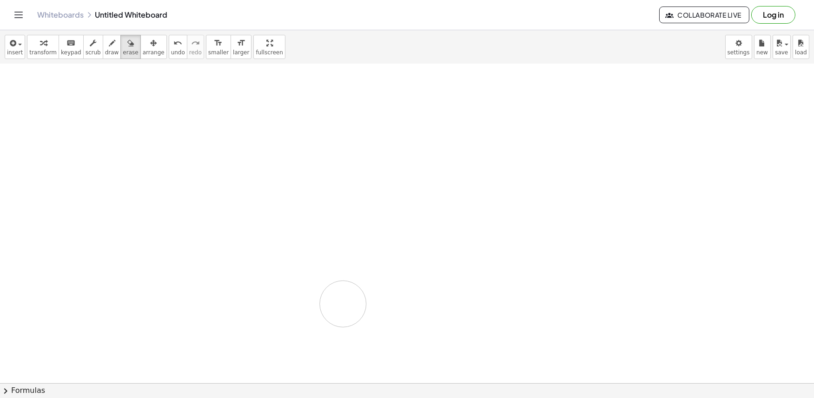
click at [127, 40] on icon "button" at bounding box center [130, 43] width 7 height 11
click at [127, 42] on icon "button" at bounding box center [130, 43] width 7 height 11
click at [106, 46] on div "button" at bounding box center [112, 42] width 14 height 11
click at [49, 43] on div "button" at bounding box center [42, 42] width 27 height 11
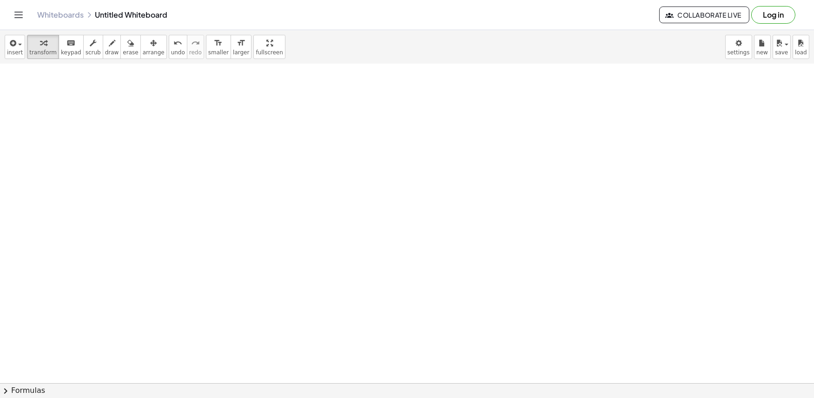
drag, startPoint x: 276, startPoint y: 219, endPoint x: 254, endPoint y: 231, distance: 25.0
drag, startPoint x: 348, startPoint y: 277, endPoint x: 341, endPoint y: 281, distance: 7.9
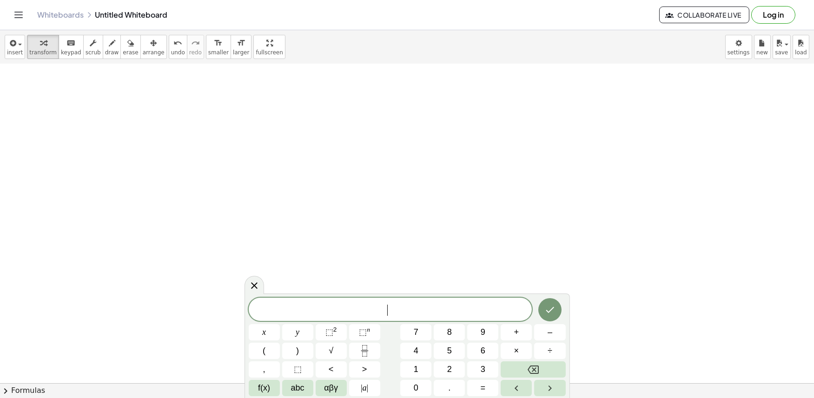
click at [402, 305] on span "​" at bounding box center [391, 310] width 284 height 13
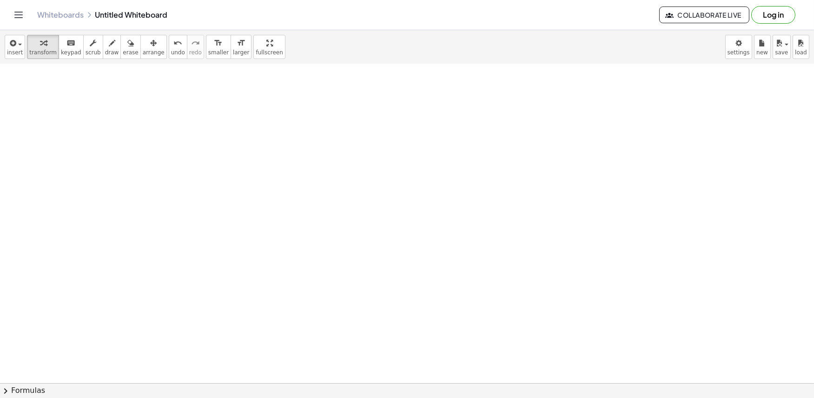
drag, startPoint x: 102, startPoint y: 34, endPoint x: 159, endPoint y: 76, distance: 70.2
click at [109, 43] on button "draw" at bounding box center [112, 47] width 19 height 24
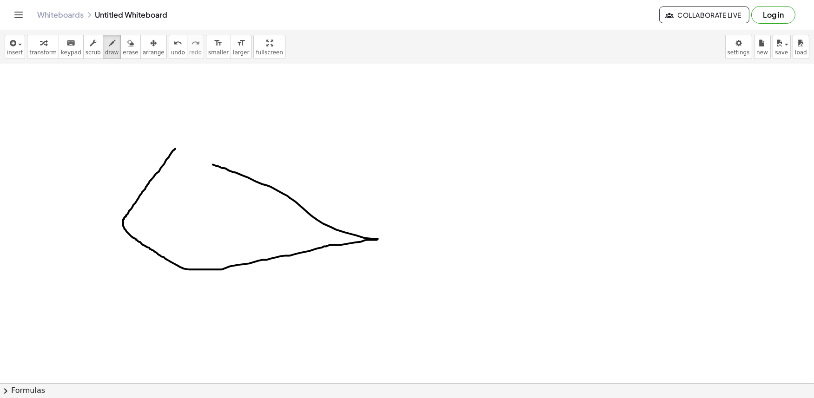
drag, startPoint x: 175, startPoint y: 151, endPoint x: 202, endPoint y: 163, distance: 29.1
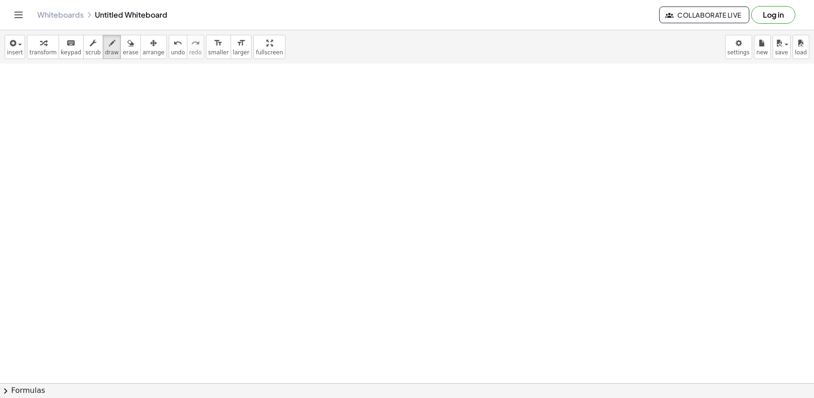
scroll to position [5068, 0]
click at [42, 39] on icon "button" at bounding box center [43, 43] width 7 height 11
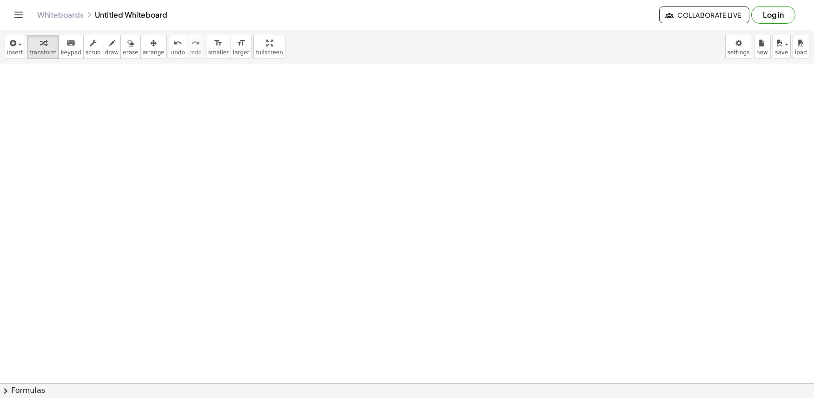
scroll to position [5441, 0]
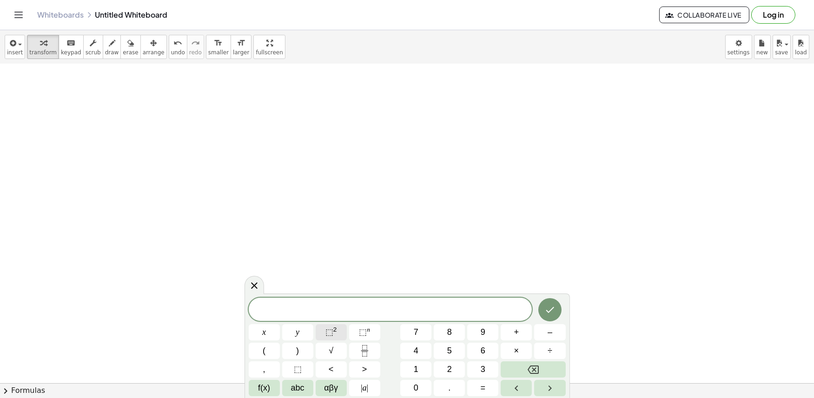
click at [322, 335] on button "⬚ 2" at bounding box center [331, 333] width 31 height 16
click at [487, 359] on div "2 ​ x y ⬚ 2 ⬚ n 7 8 9 + – ( ) √ 4 5 6 × ÷ , ⬚ < > 1 2 3 f(x) abc αβγ | a | 0 . =" at bounding box center [407, 346] width 317 height 102
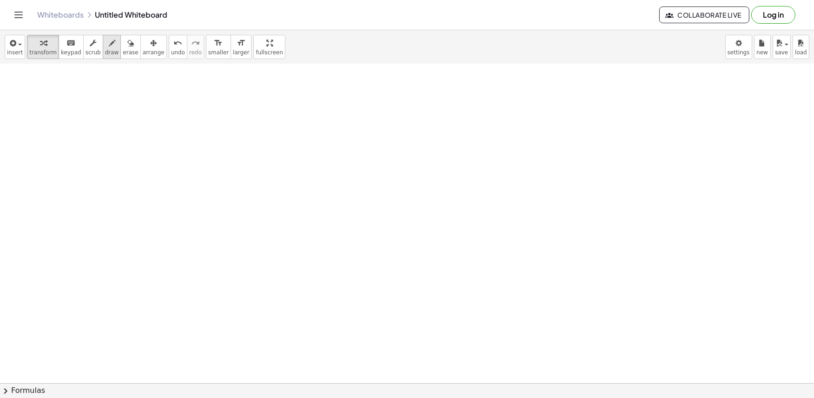
click at [109, 43] on icon "button" at bounding box center [112, 43] width 7 height 11
drag, startPoint x: 237, startPoint y: 233, endPoint x: 252, endPoint y: 252, distance: 24.1
click at [117, 59] on div "insert select one: Math Expression Function Text Youtube Video Graphing Geometr…" at bounding box center [407, 47] width 814 height 34
click at [127, 47] on icon "button" at bounding box center [130, 43] width 7 height 11
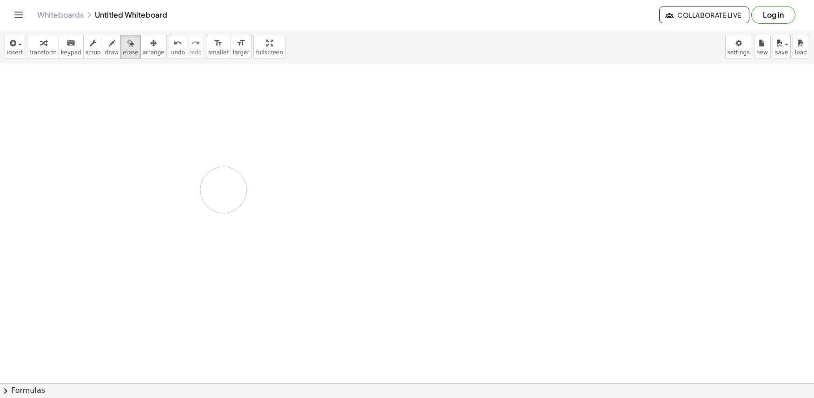
drag, startPoint x: 197, startPoint y: 173, endPoint x: 189, endPoint y: 169, distance: 9.4
click at [43, 45] on div "button" at bounding box center [42, 42] width 27 height 11
drag, startPoint x: 292, startPoint y: 251, endPoint x: 309, endPoint y: 264, distance: 21.6
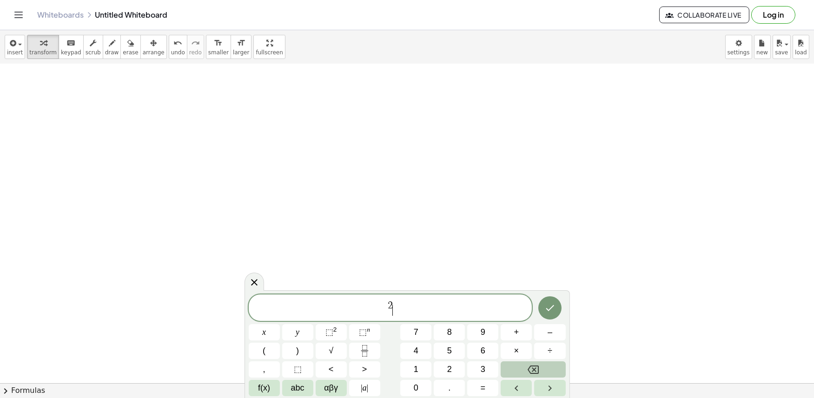
click at [550, 377] on button "Backspace" at bounding box center [533, 370] width 65 height 16
click at [549, 372] on button "Backspace" at bounding box center [533, 370] width 65 height 16
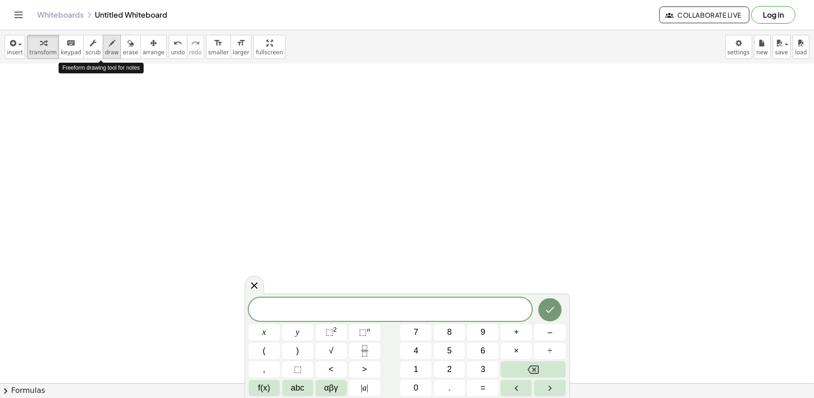
click at [105, 49] on span "draw" at bounding box center [112, 52] width 14 height 7
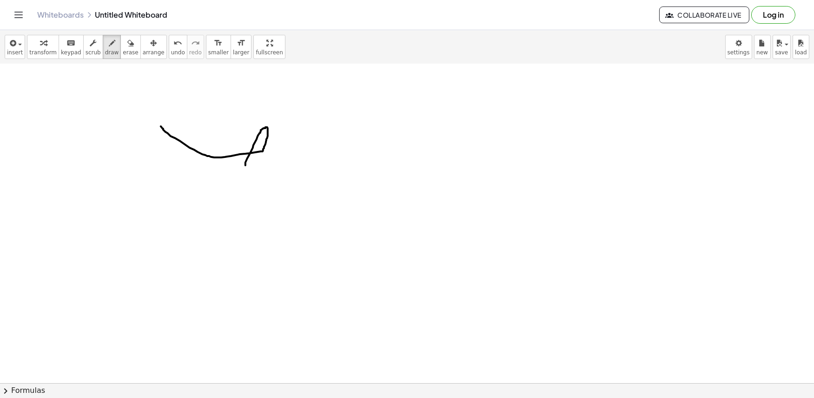
drag, startPoint x: 245, startPoint y: 167, endPoint x: 141, endPoint y: 110, distance: 119.0
click at [120, 58] on button "erase" at bounding box center [130, 47] width 20 height 24
drag, startPoint x: 255, startPoint y: 155, endPoint x: 152, endPoint y: 102, distance: 115.6
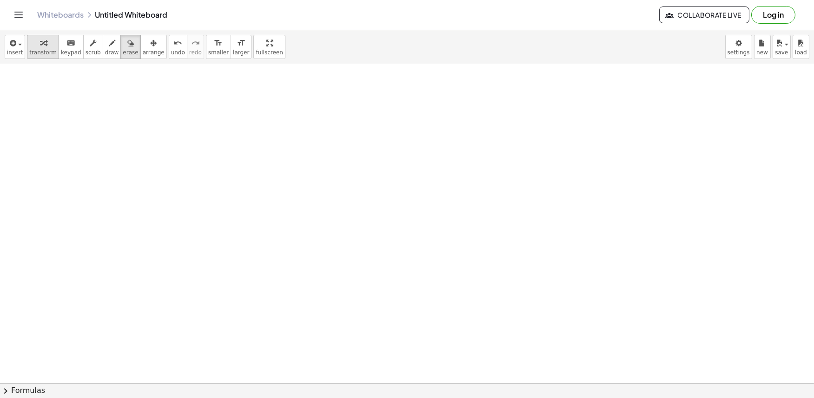
click at [29, 40] on div "button" at bounding box center [42, 42] width 27 height 11
drag, startPoint x: 419, startPoint y: 268, endPoint x: 438, endPoint y: 273, distance: 20.2
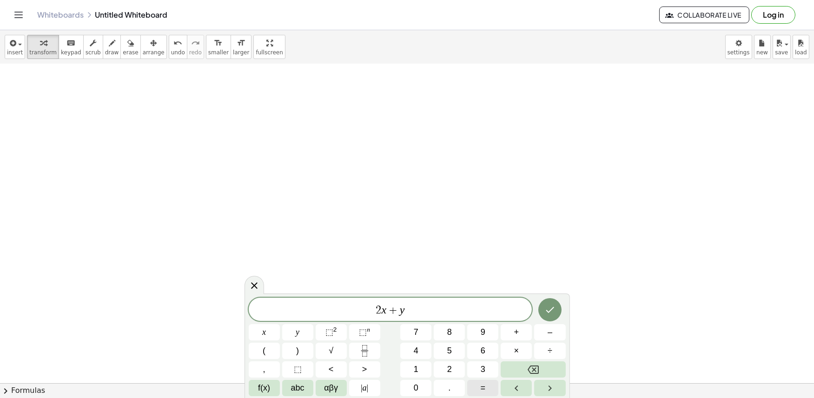
click at [493, 396] on button "=" at bounding box center [482, 388] width 31 height 16
click at [554, 308] on icon "Done" at bounding box center [550, 310] width 8 height 6
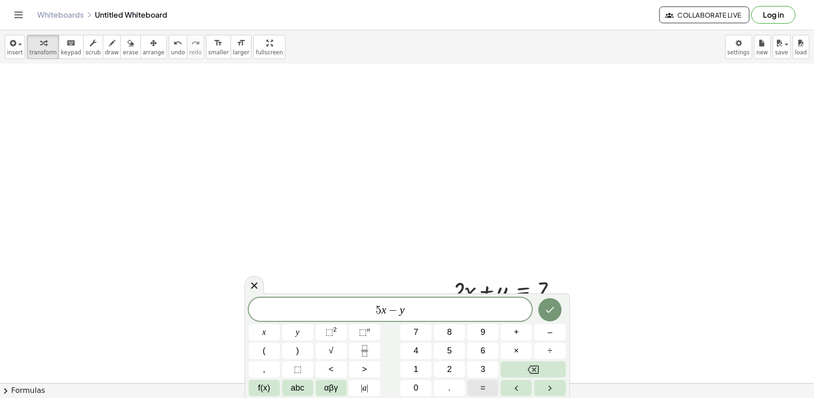
click at [481, 394] on span "=" at bounding box center [483, 388] width 5 height 13
click at [554, 307] on icon "Done" at bounding box center [549, 310] width 11 height 11
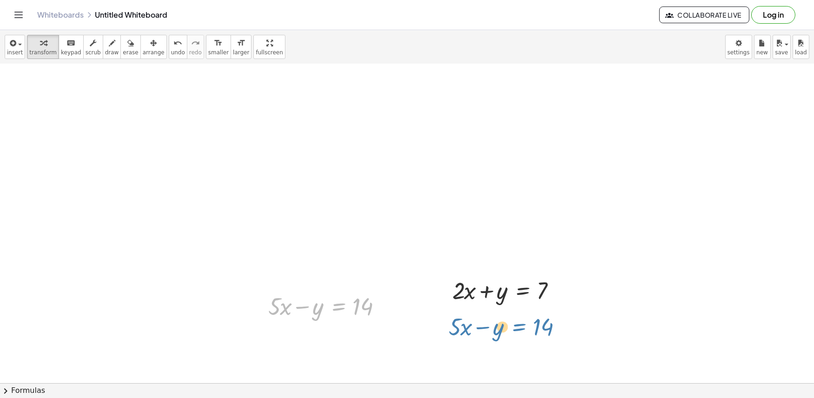
drag, startPoint x: 333, startPoint y: 318, endPoint x: 514, endPoint y: 338, distance: 182.0
drag, startPoint x: 343, startPoint y: 326, endPoint x: 307, endPoint y: 325, distance: 35.8
click at [391, 309] on div at bounding box center [387, 307] width 10 height 10
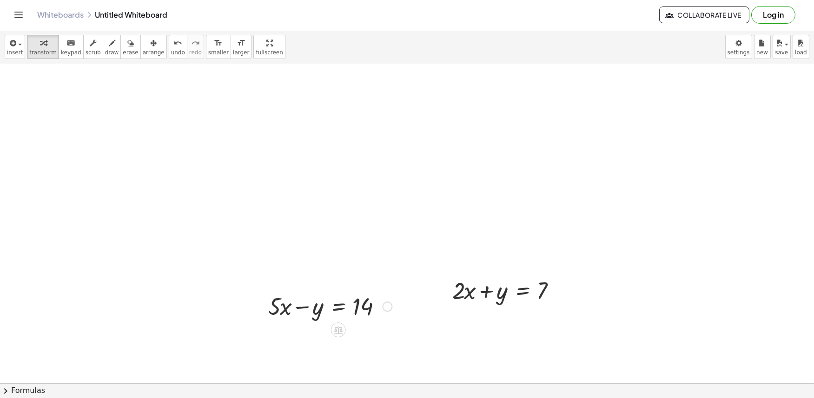
click at [391, 309] on div at bounding box center [387, 307] width 10 height 10
drag, startPoint x: 383, startPoint y: 303, endPoint x: 393, endPoint y: 312, distance: 14.2
click at [393, 312] on div at bounding box center [330, 306] width 133 height 32
drag, startPoint x: 137, startPoint y: 57, endPoint x: 124, endPoint y: 236, distance: 179.4
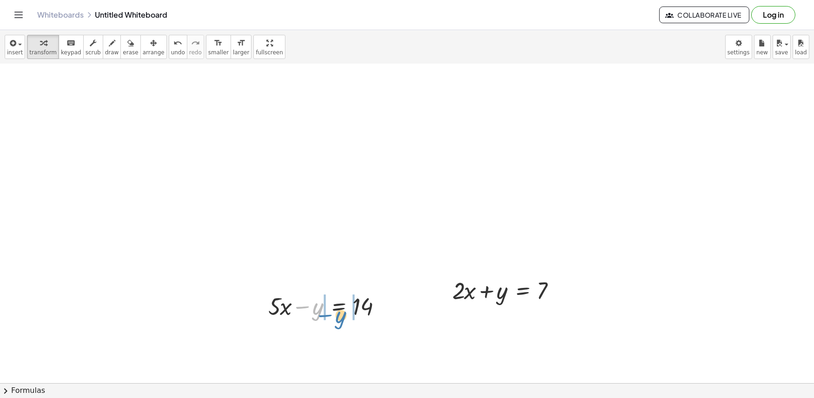
drag, startPoint x: 319, startPoint y: 295, endPoint x: 342, endPoint y: 304, distance: 24.3
click at [342, 304] on div at bounding box center [330, 306] width 133 height 32
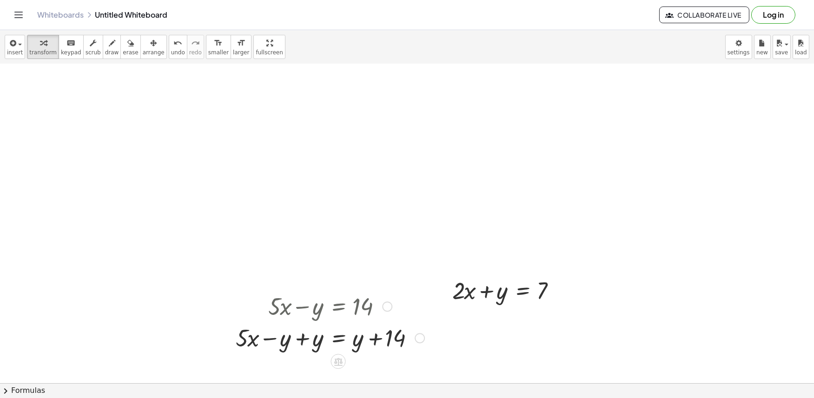
click at [342, 304] on div at bounding box center [330, 306] width 198 height 32
drag, startPoint x: 424, startPoint y: 308, endPoint x: 457, endPoint y: 325, distance: 36.8
click at [533, 285] on div at bounding box center [508, 290] width 121 height 32
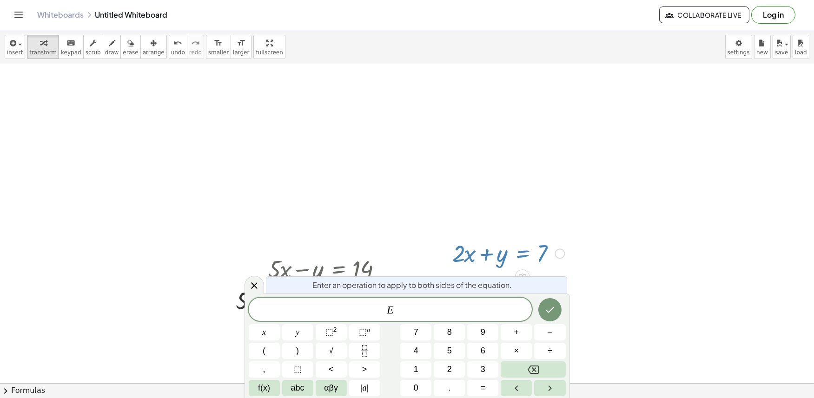
scroll to position [5479, 0]
click at [495, 259] on div at bounding box center [508, 253] width 121 height 32
click at [510, 374] on button "Backspace" at bounding box center [533, 370] width 65 height 16
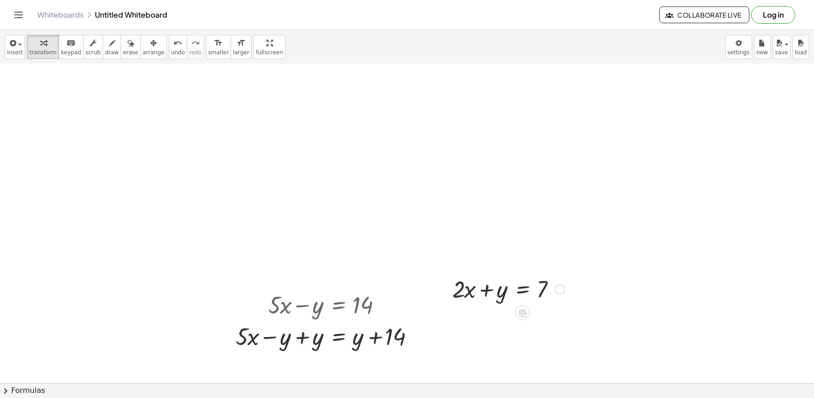
scroll to position [5441, 0]
drag, startPoint x: 537, startPoint y: 279, endPoint x: 468, endPoint y: 293, distance: 70.3
click at [468, 293] on div at bounding box center [508, 290] width 121 height 32
drag, startPoint x: 468, startPoint y: 293, endPoint x: 511, endPoint y: 297, distance: 43.4
click at [511, 297] on div at bounding box center [508, 290] width 186 height 32
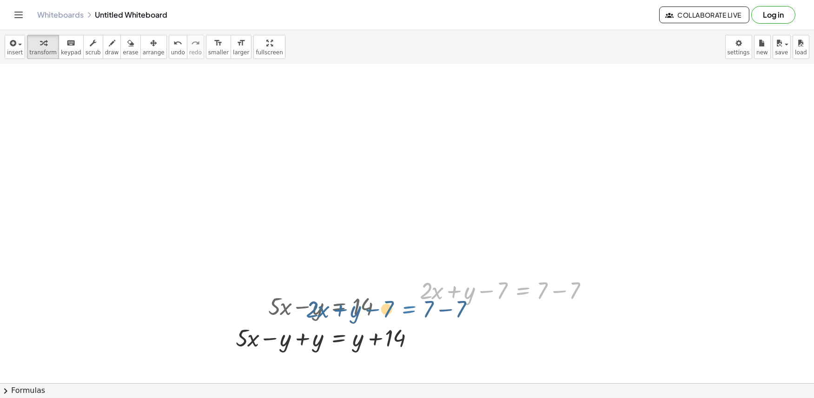
drag, startPoint x: 511, startPoint y: 297, endPoint x: 397, endPoint y: 315, distance: 116.3
drag, startPoint x: 477, startPoint y: 304, endPoint x: 312, endPoint y: 328, distance: 166.4
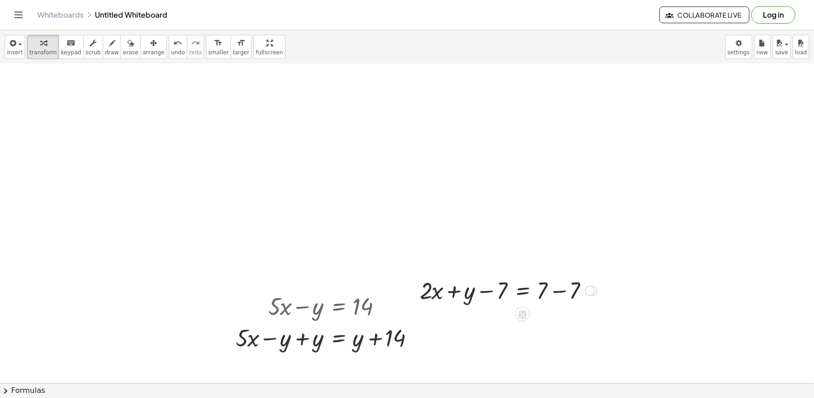
drag, startPoint x: 252, startPoint y: 313, endPoint x: 356, endPoint y: 295, distance: 105.2
click at [366, 295] on div at bounding box center [330, 306] width 198 height 32
drag, startPoint x: 356, startPoint y: 295, endPoint x: 393, endPoint y: 293, distance: 37.7
click at [404, 294] on div at bounding box center [330, 306] width 198 height 32
drag, startPoint x: 355, startPoint y: 296, endPoint x: 362, endPoint y: 305, distance: 11.3
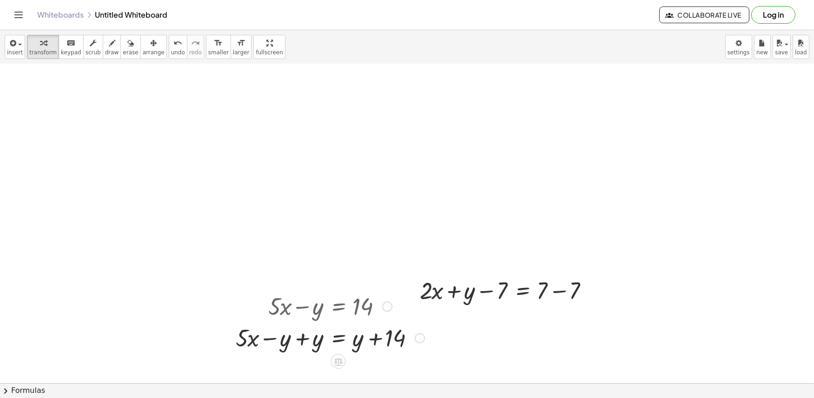
click at [362, 305] on div at bounding box center [330, 306] width 198 height 32
drag, startPoint x: 362, startPoint y: 305, endPoint x: 496, endPoint y: 314, distance: 134.3
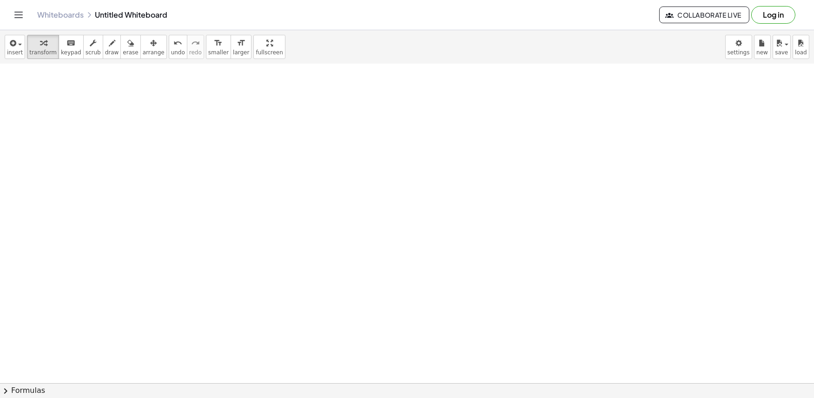
scroll to position [5761, 0]
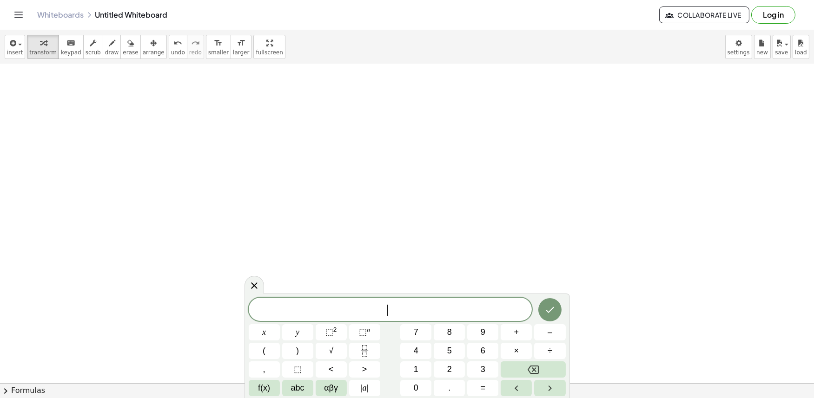
drag, startPoint x: 501, startPoint y: 277, endPoint x: 394, endPoint y: 299, distance: 109.2
click at [396, 299] on body "Graspable Math Activities Get Started Activity Bank Assigned Work Classes White…" at bounding box center [407, 199] width 814 height 398
click at [517, 376] on button "Backspace" at bounding box center [533, 370] width 65 height 16
click at [475, 389] on button "=" at bounding box center [482, 388] width 31 height 16
click at [549, 310] on icon "Done" at bounding box center [549, 310] width 11 height 11
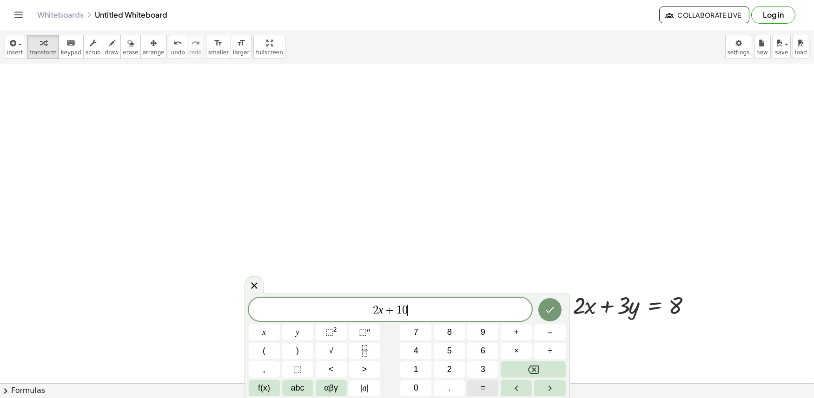
click at [481, 398] on html "Graspable Math Activities Get Started Activity Bank Assigned Work Classes White…" at bounding box center [407, 199] width 814 height 398
click at [481, 390] on span "=" at bounding box center [483, 388] width 5 height 13
click at [550, 312] on icon "Done" at bounding box center [549, 310] width 11 height 11
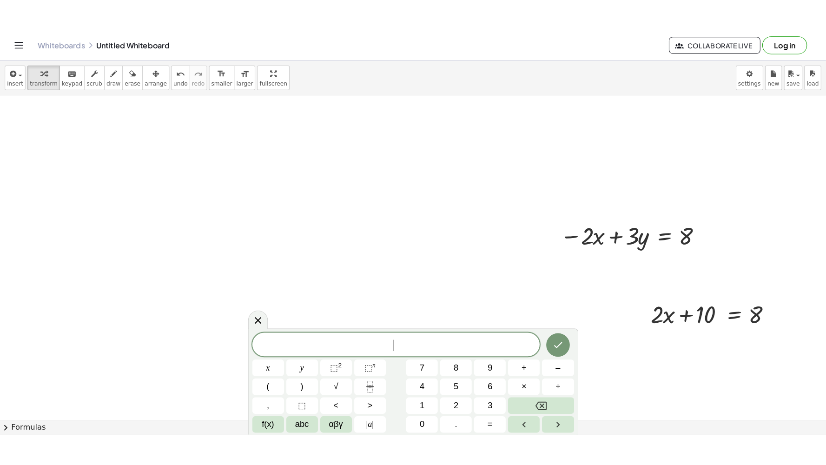
scroll to position [5967, 0]
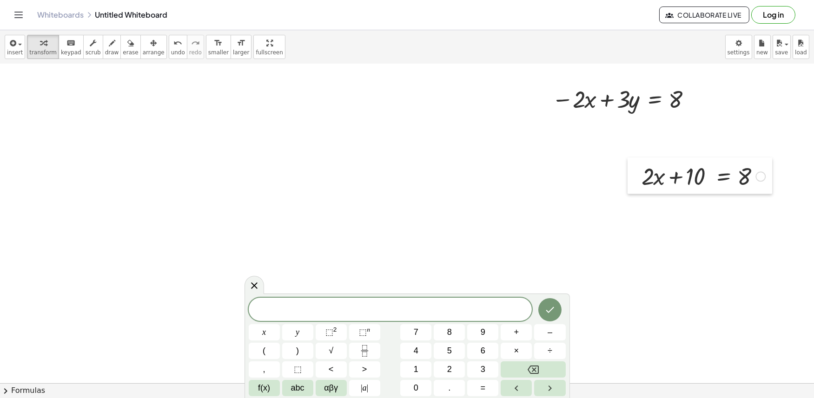
drag, startPoint x: 633, startPoint y: 159, endPoint x: 627, endPoint y: 159, distance: 6.5
click at [633, 159] on div at bounding box center [635, 176] width 14 height 36
drag, startPoint x: 238, startPoint y: 48, endPoint x: 464, endPoint y: 137, distance: 242.2
click at [253, 93] on div "insert select one: Math Expression Function Text Youtube Video Graphing Geometr…" at bounding box center [407, 214] width 814 height 368
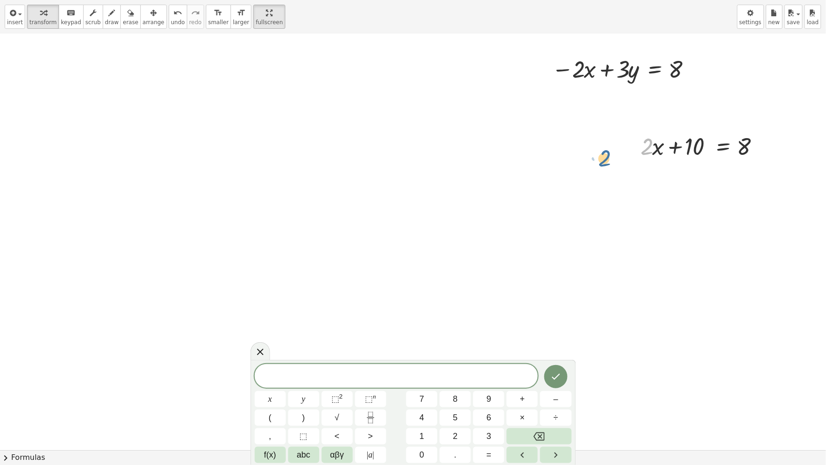
drag, startPoint x: 649, startPoint y: 135, endPoint x: 614, endPoint y: 129, distance: 34.9
click at [42, 10] on div "insert select one: Math Expression Function Text Youtube Video Graphing Geometr…" at bounding box center [413, 17] width 826 height 34
click at [42, 10] on icon "button" at bounding box center [43, 12] width 7 height 11
click at [35, 21] on span "transform" at bounding box center [42, 22] width 27 height 7
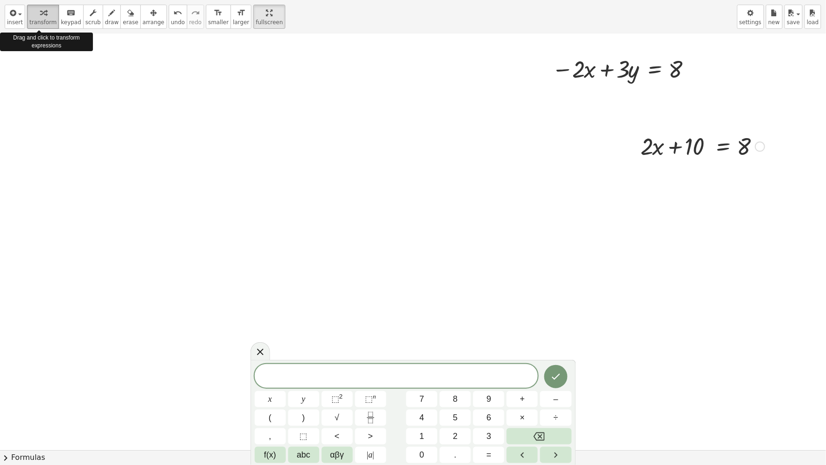
click at [35, 21] on span "transform" at bounding box center [42, 22] width 27 height 7
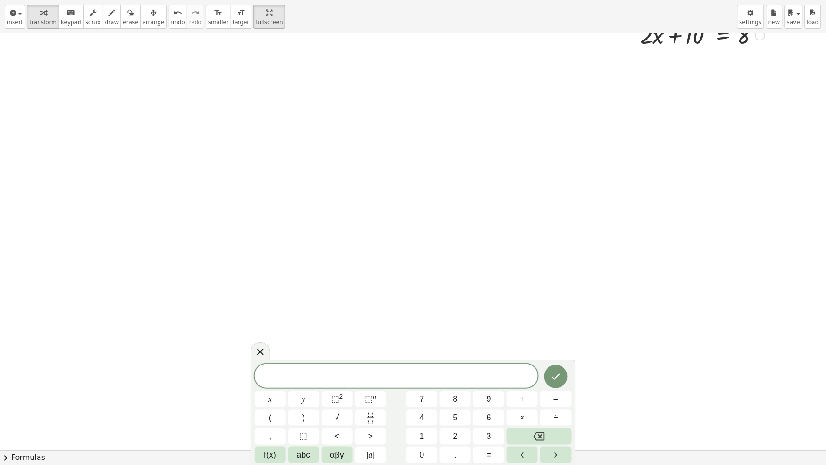
scroll to position [6242, 0]
click at [103, 27] on button "draw" at bounding box center [112, 17] width 19 height 24
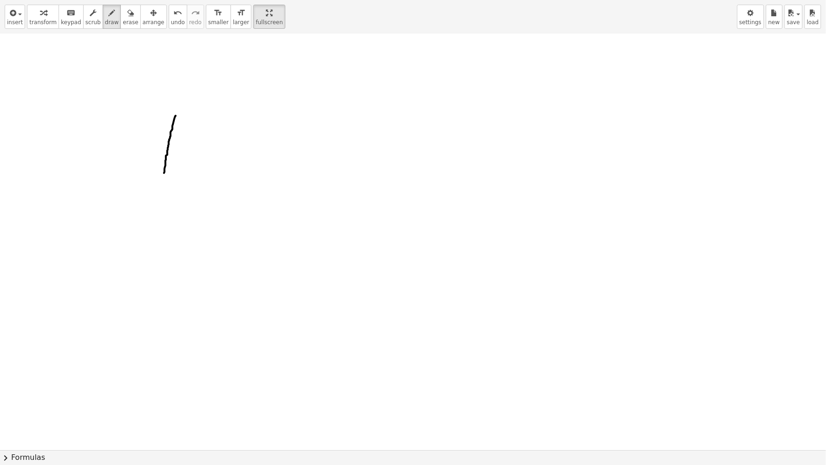
drag, startPoint x: 176, startPoint y: 117, endPoint x: 164, endPoint y: 177, distance: 61.1
drag, startPoint x: 198, startPoint y: 119, endPoint x: 192, endPoint y: 177, distance: 57.9
drag, startPoint x: 166, startPoint y: 144, endPoint x: 193, endPoint y: 150, distance: 28.0
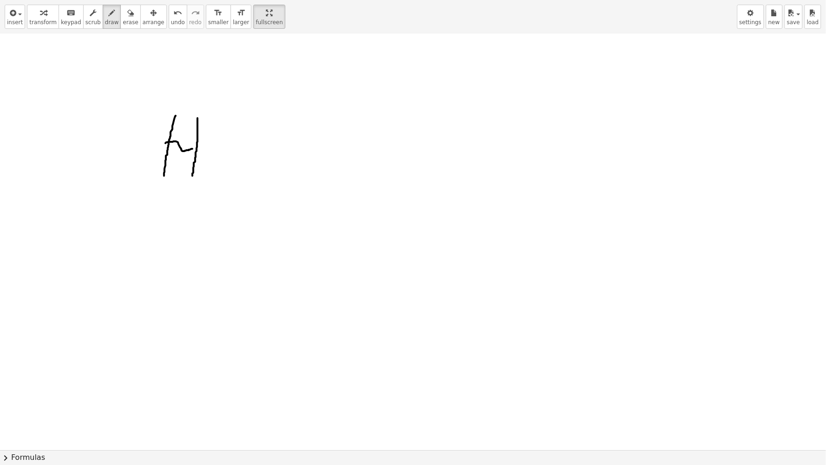
drag, startPoint x: 214, startPoint y: 156, endPoint x: 225, endPoint y: 155, distance: 10.8
drag, startPoint x: 221, startPoint y: 153, endPoint x: 244, endPoint y: 178, distance: 33.6
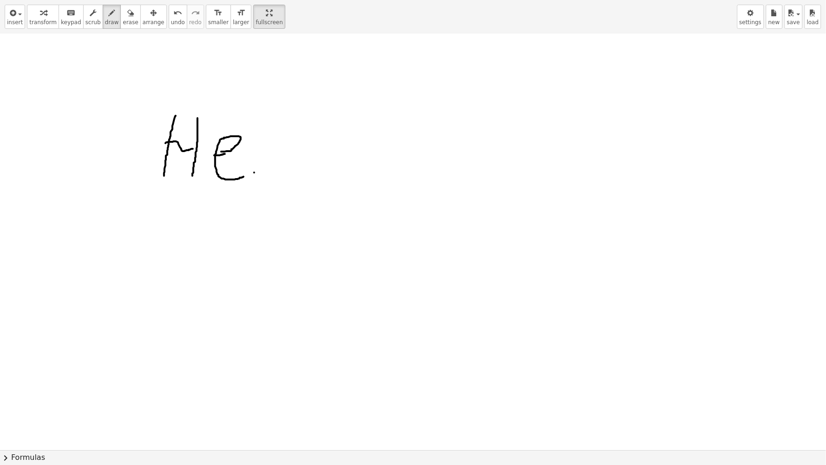
drag, startPoint x: 256, startPoint y: 176, endPoint x: 281, endPoint y: 181, distance: 26.2
drag, startPoint x: 290, startPoint y: 178, endPoint x: 309, endPoint y: 183, distance: 19.7
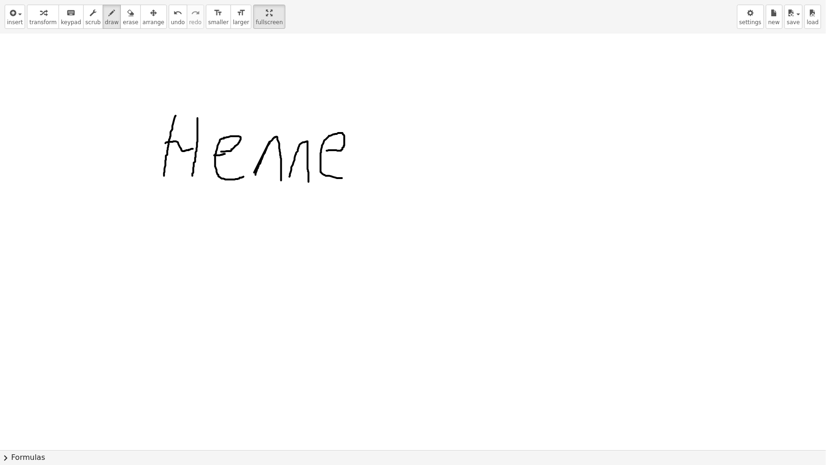
drag, startPoint x: 327, startPoint y: 152, endPoint x: 347, endPoint y: 178, distance: 33.5
drag, startPoint x: 361, startPoint y: 173, endPoint x: 400, endPoint y: 134, distance: 55.2
drag, startPoint x: 170, startPoint y: 205, endPoint x: 159, endPoint y: 248, distance: 44.7
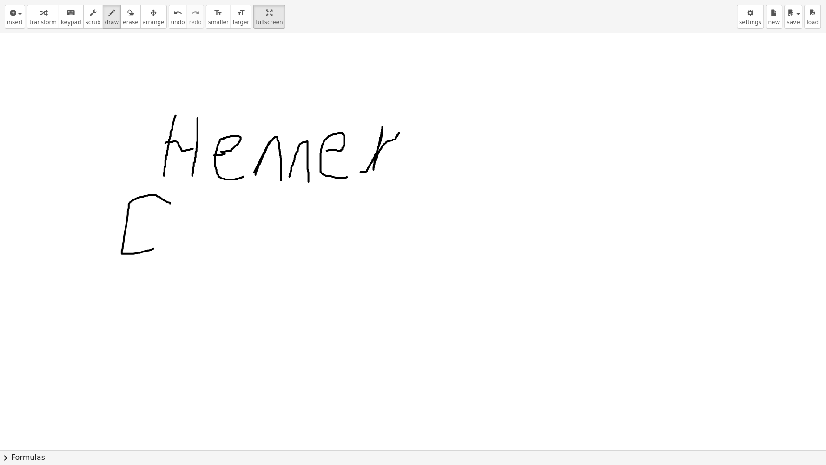
drag, startPoint x: 192, startPoint y: 218, endPoint x: 226, endPoint y: 212, distance: 34.5
drag, startPoint x: 257, startPoint y: 183, endPoint x: 243, endPoint y: 245, distance: 63.7
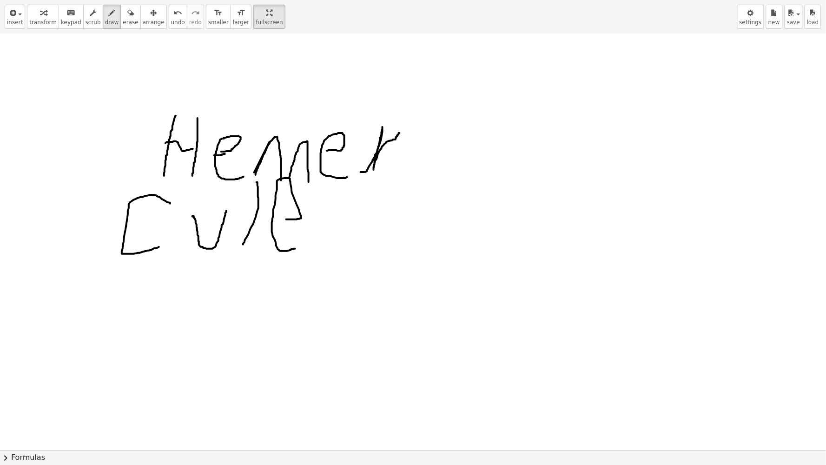
drag, startPoint x: 286, startPoint y: 220, endPoint x: 296, endPoint y: 249, distance: 30.0
drag, startPoint x: 323, startPoint y: 251, endPoint x: 355, endPoint y: 185, distance: 73.6
drag, startPoint x: 393, startPoint y: 194, endPoint x: 391, endPoint y: 241, distance: 46.6
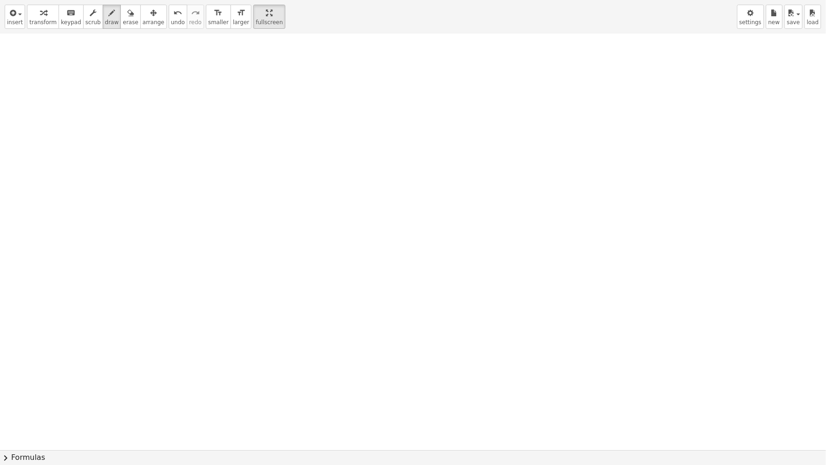
scroll to position [6664, 0]
drag, startPoint x: 133, startPoint y: 150, endPoint x: 132, endPoint y: 199, distance: 48.8
drag, startPoint x: 150, startPoint y: 195, endPoint x: 159, endPoint y: 146, distance: 50.2
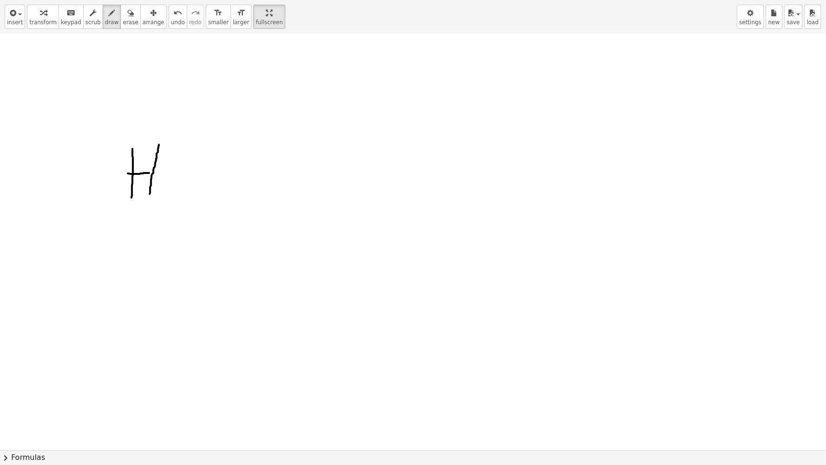
drag, startPoint x: 128, startPoint y: 175, endPoint x: 150, endPoint y: 174, distance: 22.3
drag, startPoint x: 172, startPoint y: 175, endPoint x: 195, endPoint y: 200, distance: 33.6
drag, startPoint x: 215, startPoint y: 168, endPoint x: 192, endPoint y: 222, distance: 59.0
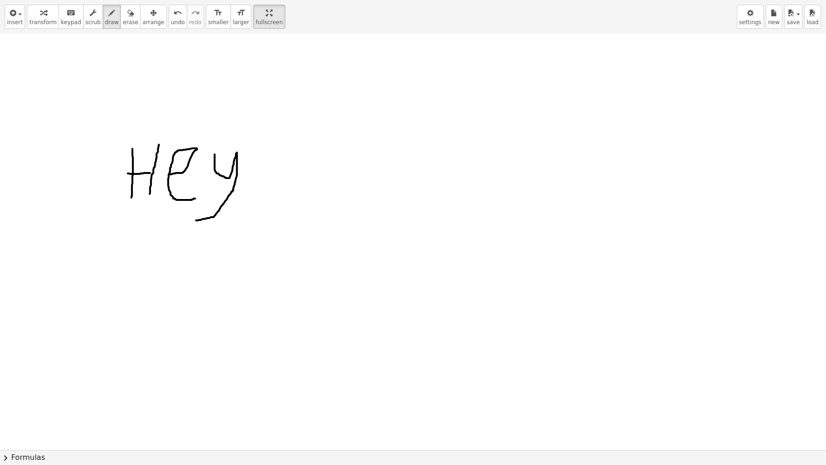
drag, startPoint x: 257, startPoint y: 180, endPoint x: 273, endPoint y: 182, distance: 16.0
drag, startPoint x: 291, startPoint y: 152, endPoint x: 318, endPoint y: 185, distance: 42.3
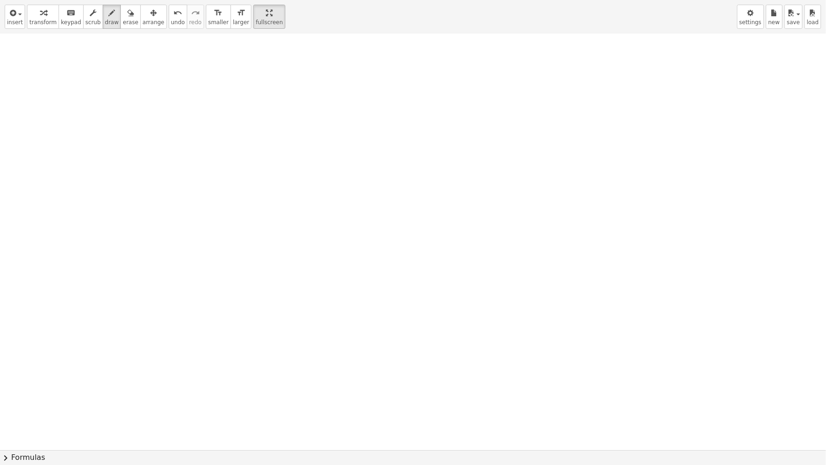
scroll to position [8328, 0]
drag, startPoint x: 212, startPoint y: 356, endPoint x: 283, endPoint y: 272, distance: 109.6
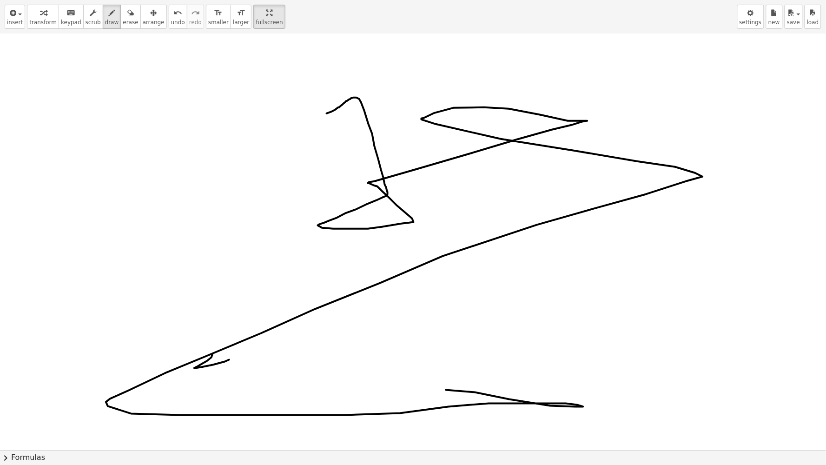
drag, startPoint x: 327, startPoint y: 115, endPoint x: 100, endPoint y: 310, distance: 299.0
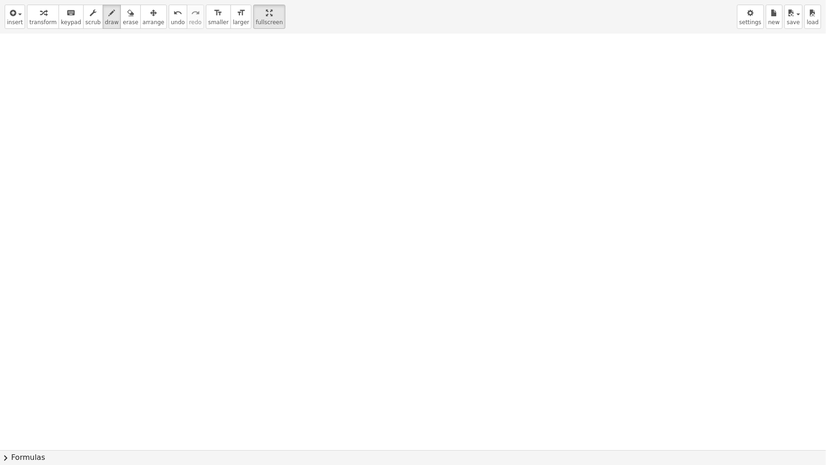
scroll to position [9002, 0]
click at [35, 21] on span "transform" at bounding box center [42, 22] width 27 height 7
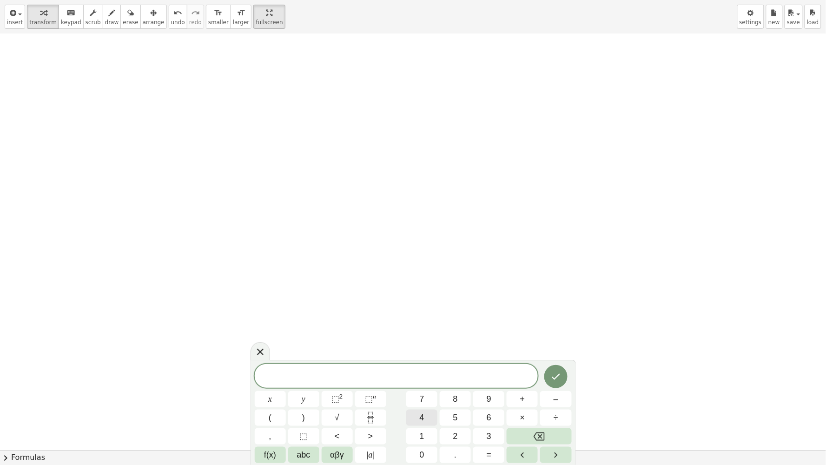
click at [437, 398] on div "x y ⬚ 2 ⬚ n 7 8 9 + – ( ) √ 4 5 6 × ÷ , ⬚ < > 1 2 3 f(x) abc αβγ | a | 0 . =" at bounding box center [413, 413] width 317 height 99
click at [445, 398] on button "5" at bounding box center [455, 418] width 31 height 16
click at [429, 398] on div "5 ​ x y ⬚ 2 ⬚ n 7 8 9 + – ( ) √ 4 5 6 × ÷ , ⬚ < > 1 2 3 f(x) abc αβγ | a | 0 . =" at bounding box center [413, 414] width 317 height 99
click at [463, 398] on button "2" at bounding box center [455, 436] width 31 height 16
click at [472, 398] on div "5 2 ​ x y ⬚ 2 ⬚ n 7 8 9 + – ( ) √ 4 5 6 × ÷ , ⬚ < > 1 2 3 f(x) abc αβγ | a | 0 …" at bounding box center [413, 414] width 317 height 99
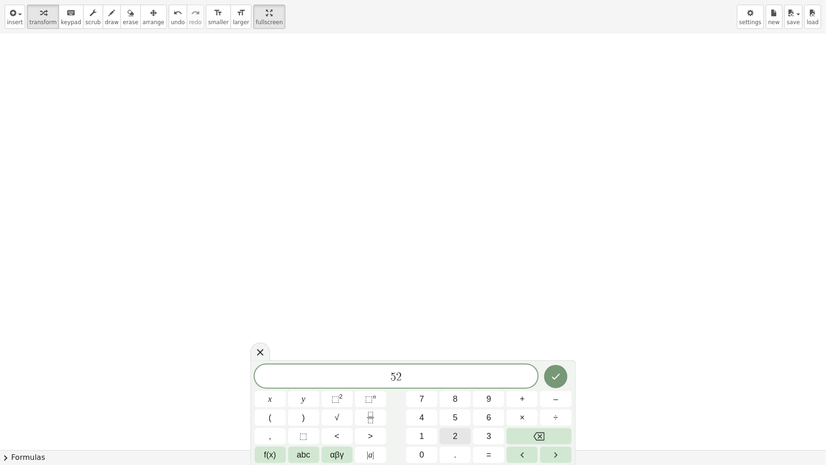
click at [400, 398] on div "5 2 x y ⬚ 2 ⬚ n 7 8 9 + – ( ) √ 4 5 6 × ÷ , ⬚ < > 1 2 3 f(x) abc αβγ | a | 0 . =" at bounding box center [413, 414] width 317 height 99
click at [308, 397] on button "y" at bounding box center [303, 399] width 31 height 16
click at [423, 398] on div "5 2 y x y ⬚ 2 ⬚ n 7 8 9 + – ( ) √ 4 5 6 × ÷ , ⬚ < > 1 2 3 f(x) abc αβγ | a | 0 …" at bounding box center [413, 414] width 317 height 99
drag, startPoint x: 423, startPoint y: 408, endPoint x: 447, endPoint y: 408, distance: 24.2
click at [438, 398] on div "5 2 y x y ⬚ 2 ⬚ n 7 8 9 + – ( ) √ 4 5 6 × ÷ , ⬚ < > 1 2 3 f(x) abc αβγ | a | 0 …" at bounding box center [413, 414] width 317 height 99
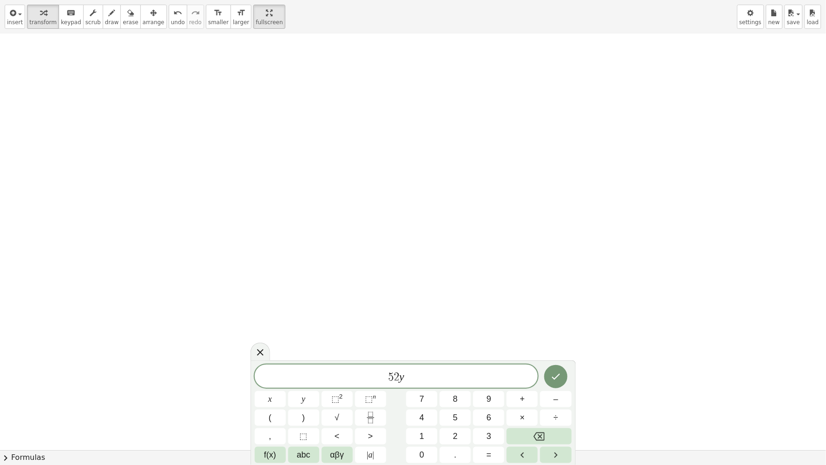
click at [448, 398] on div "5 2 y x y ⬚ 2 ⬚ n 7 8 9 + – ( ) √ 4 5 6 × ÷ , ⬚ < > 1 2 3 f(x) abc αβγ | a | 0 …" at bounding box center [413, 414] width 317 height 99
click at [450, 398] on div "5 2 y x y ⬚ 2 ⬚ n 7 8 9 + – ( ) √ 4 5 6 × ÷ , ⬚ < > 1 2 3 f(x) abc αβγ | a | 0 …" at bounding box center [413, 414] width 317 height 99
click at [553, 389] on div "5 2 y x y ⬚ 2 ⬚ n 7 8 9 + – ( ) √ 4 5 6 × ÷ , ⬚ < > 1 2 3 f(x) abc αβγ | a | 0 …" at bounding box center [413, 414] width 317 height 99
click at [550, 371] on button "Done" at bounding box center [555, 376] width 23 height 23
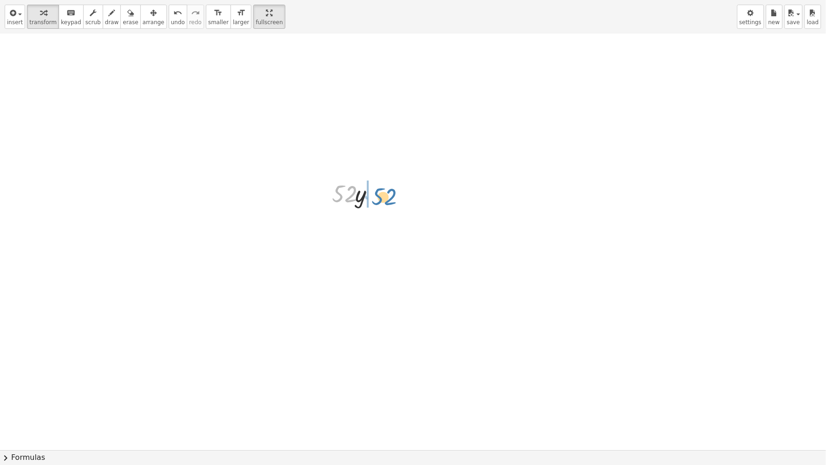
drag, startPoint x: 352, startPoint y: 201, endPoint x: 396, endPoint y: 202, distance: 43.7
drag, startPoint x: 350, startPoint y: 232, endPoint x: 318, endPoint y: 219, distance: 33.6
click at [318, 219] on div "· 52 · y · y · 52 · y · 52 · y" at bounding box center [354, 209] width 72 height 68
drag, startPoint x: 359, startPoint y: 200, endPoint x: 327, endPoint y: 196, distance: 32.4
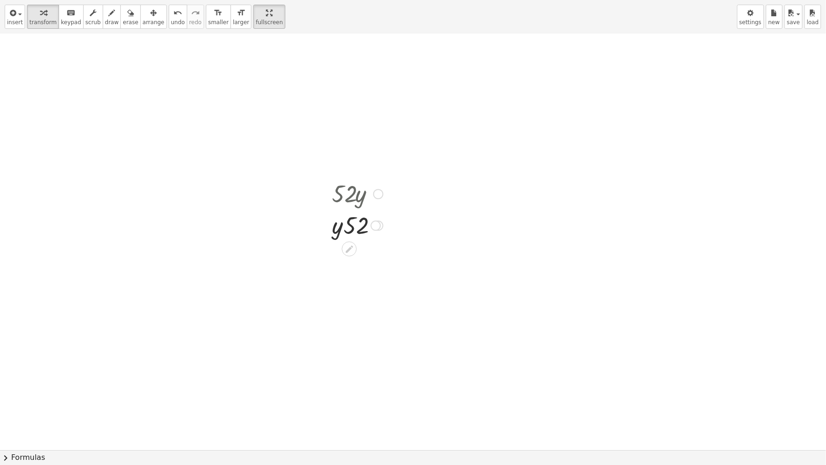
click at [327, 196] on div "· 52 · y · y · 52 · 52 · y · 52 · y" at bounding box center [354, 209] width 72 height 68
drag, startPoint x: 327, startPoint y: 196, endPoint x: 515, endPoint y: 199, distance: 187.4
click at [515, 199] on div at bounding box center [512, 213] width 14 height 68
